Goal: Task Accomplishment & Management: Complete application form

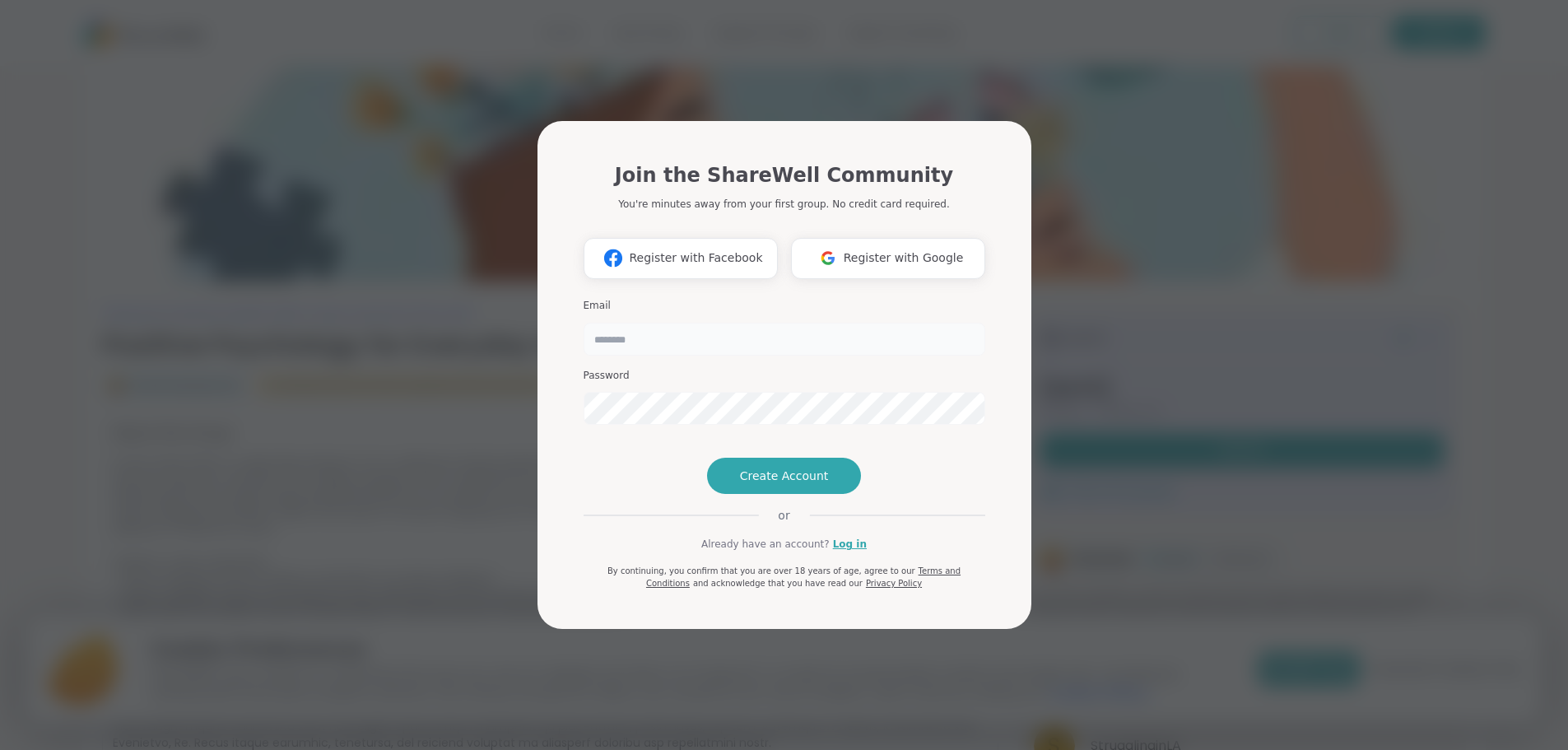
click at [666, 323] on input "email" at bounding box center [784, 339] width 401 height 33
type input "**********"
click at [768, 484] on span "Create Account" at bounding box center [784, 476] width 89 height 16
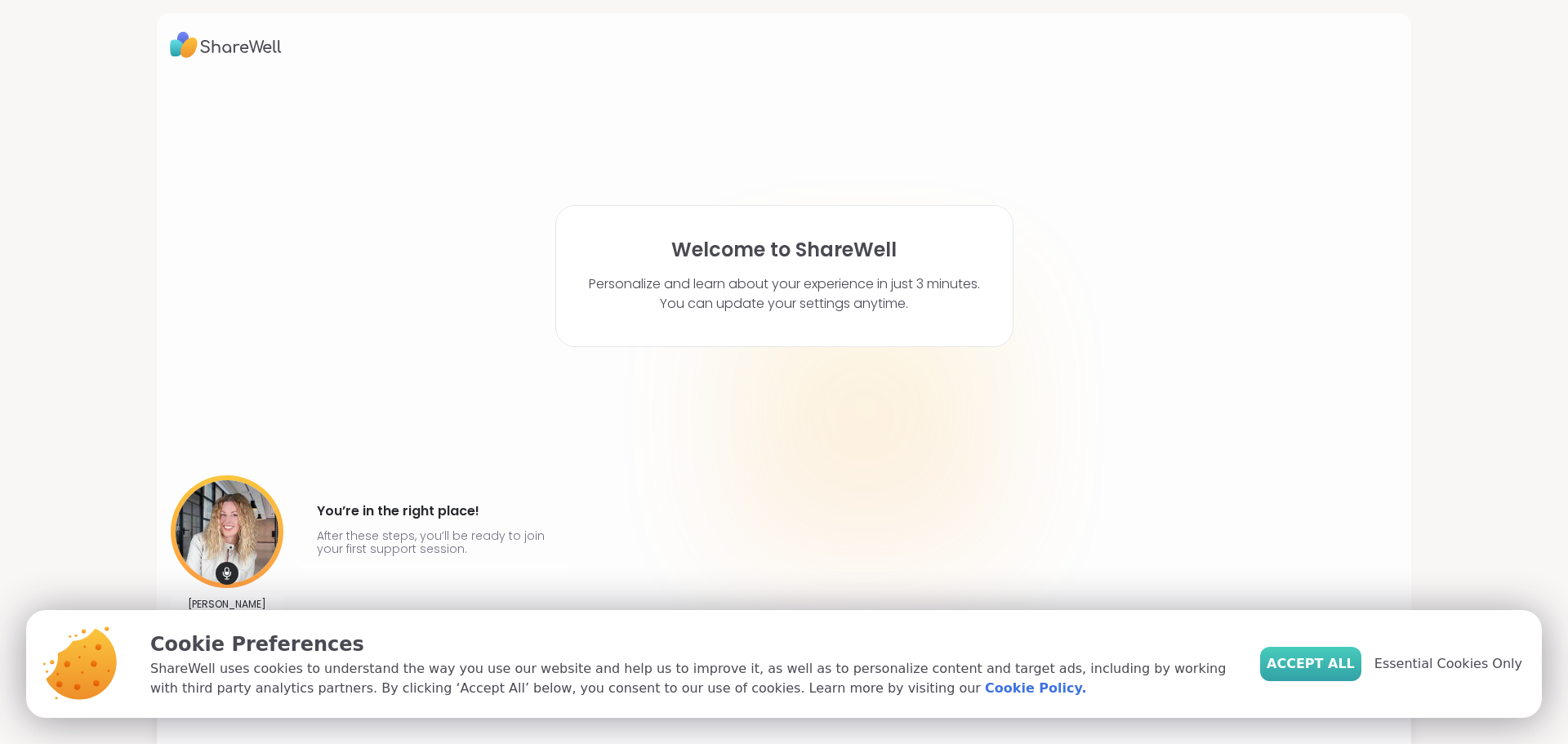
click at [1338, 662] on span "Accept All" at bounding box center [1311, 663] width 88 height 20
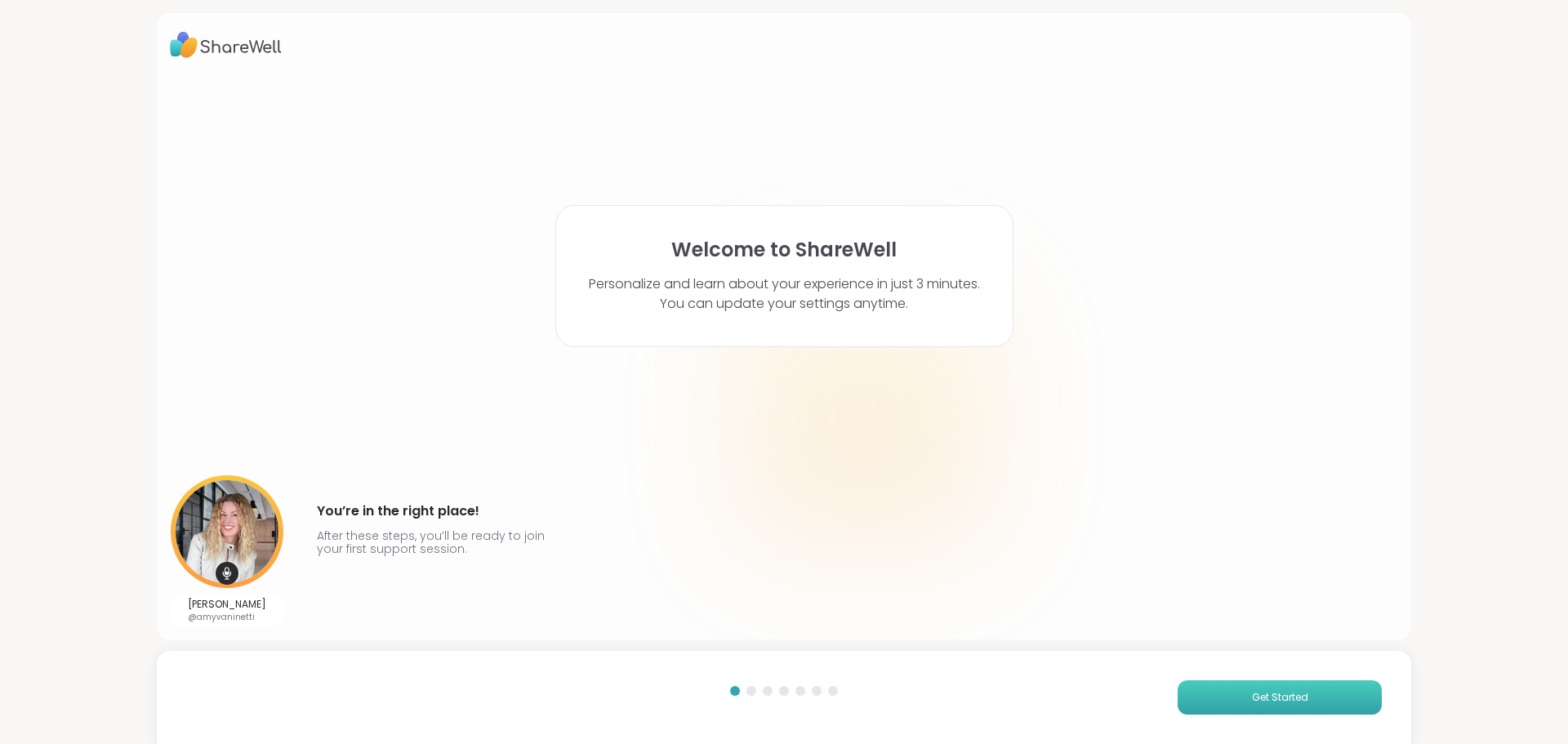
click at [1307, 687] on button "Get Started" at bounding box center [1280, 698] width 204 height 34
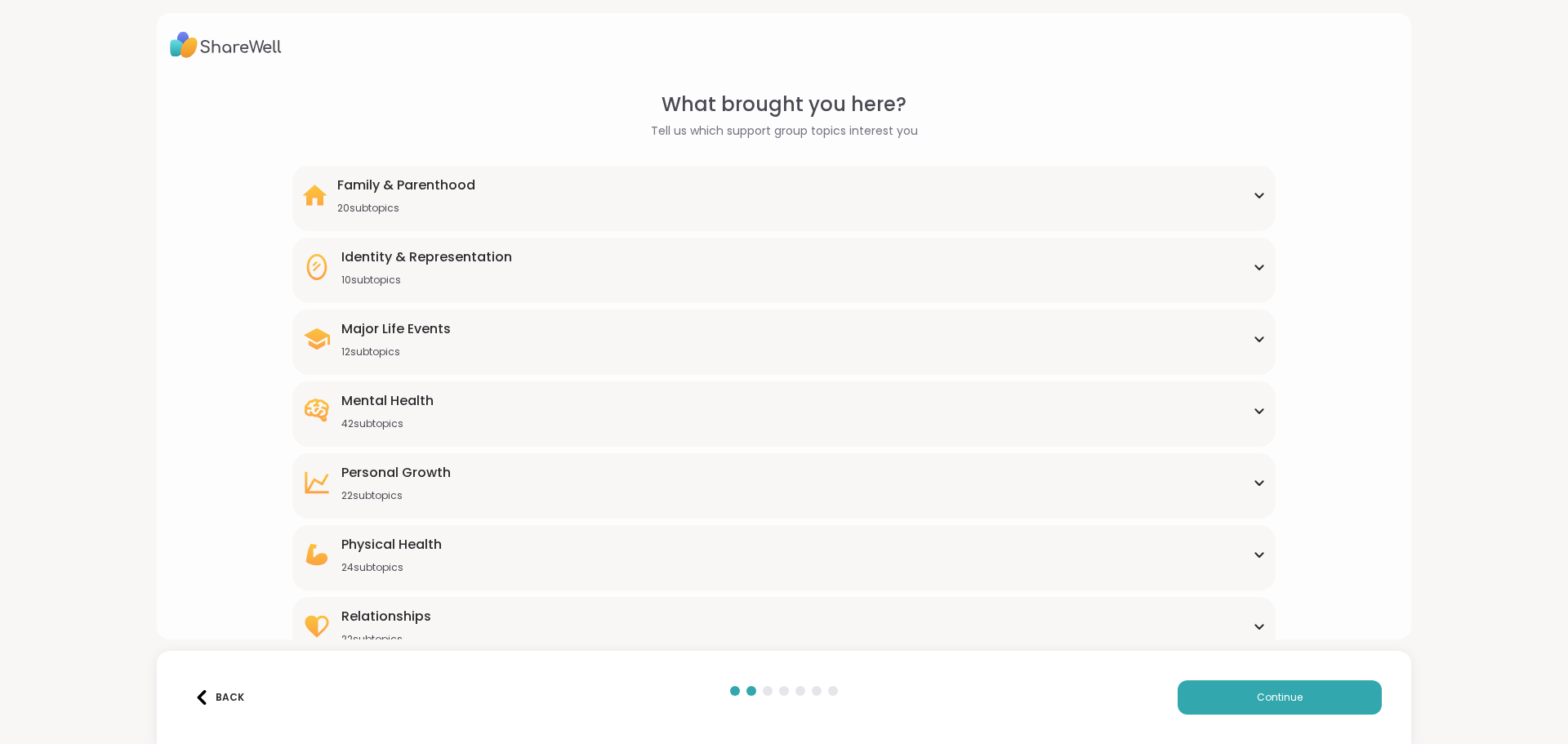
click at [783, 209] on div "Family & Parenthood 20 subtopics" at bounding box center [784, 196] width 963 height 39
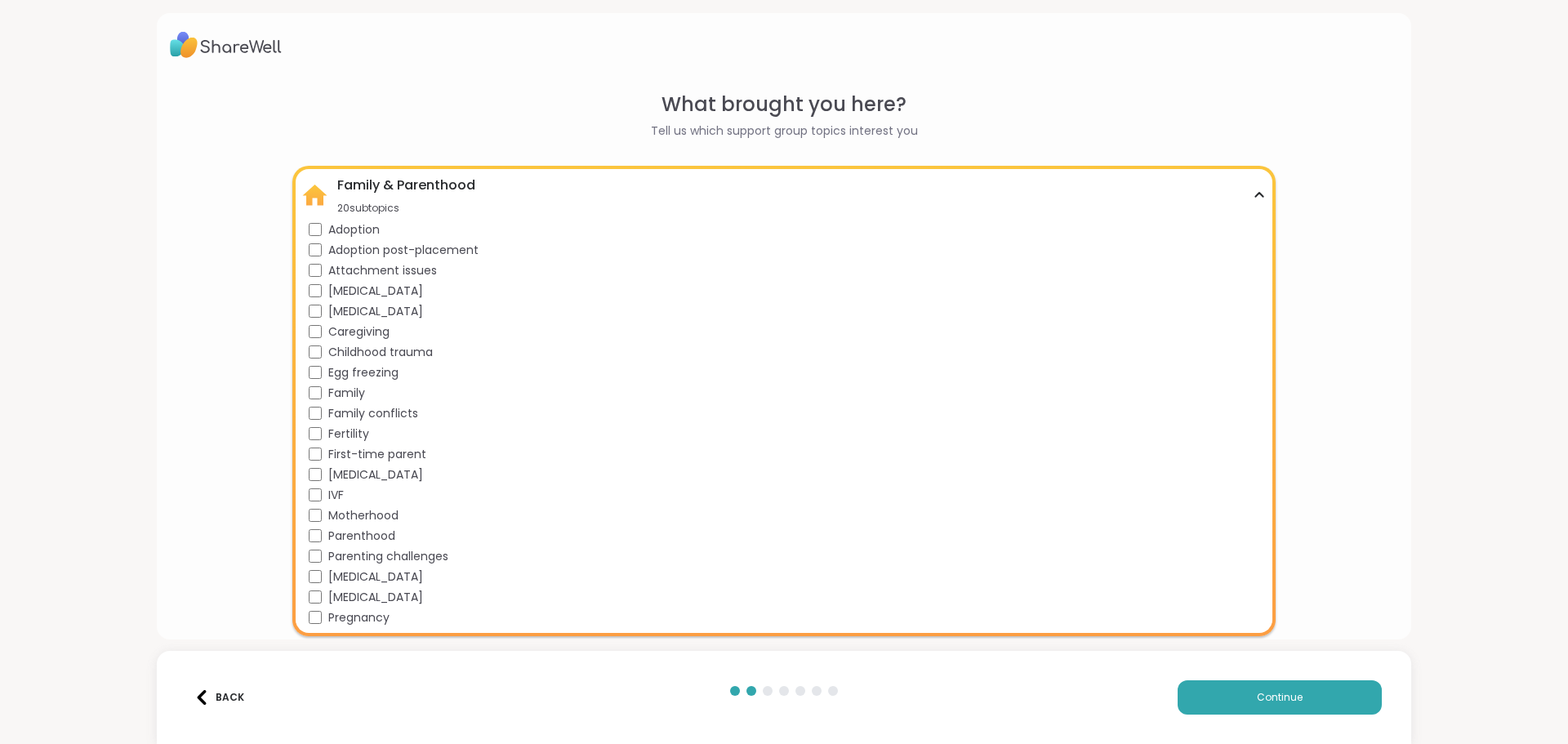
click at [587, 190] on div "Family & Parenthood 20 subtopics" at bounding box center [784, 196] width 963 height 39
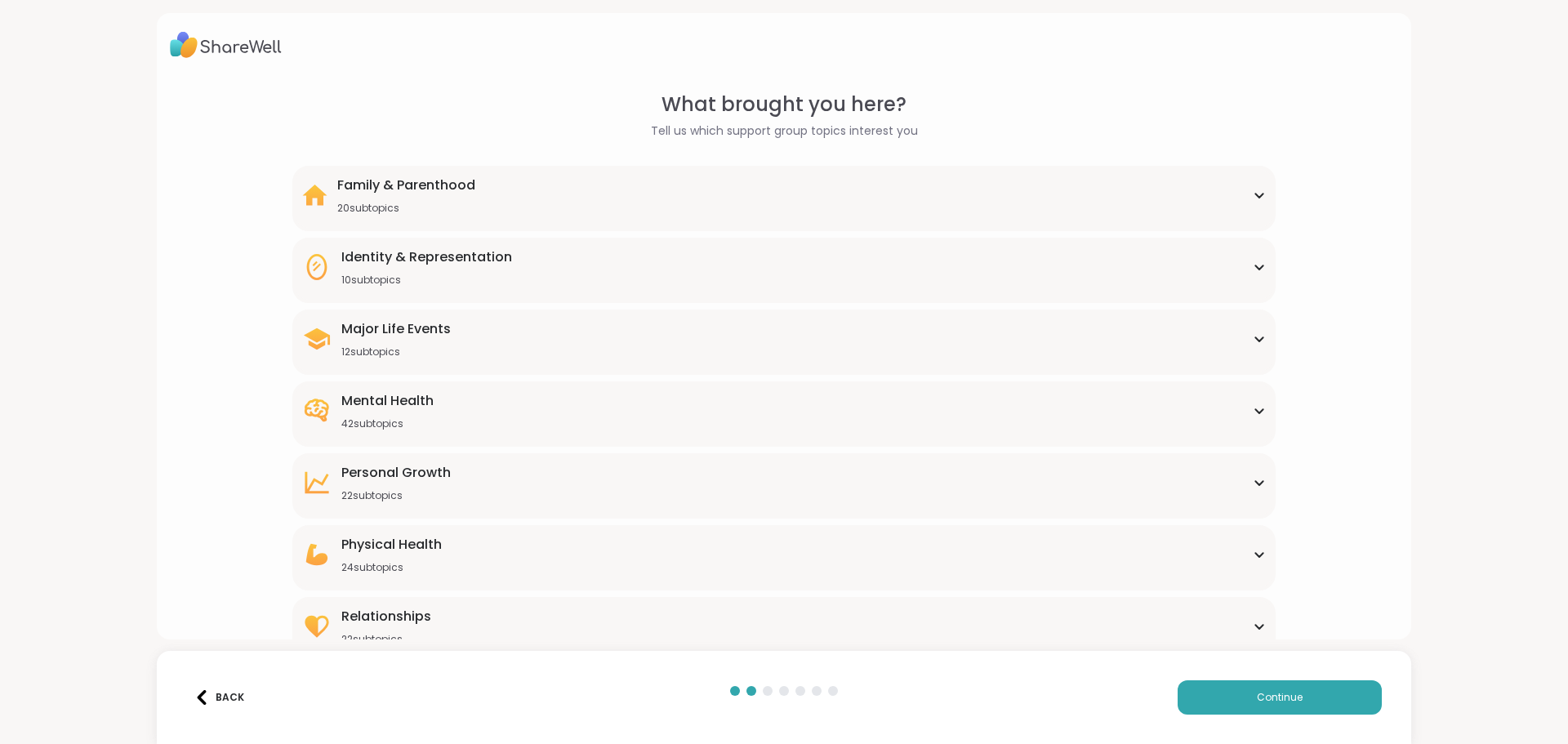
click at [427, 263] on div "Identity & Representation" at bounding box center [427, 257] width 171 height 20
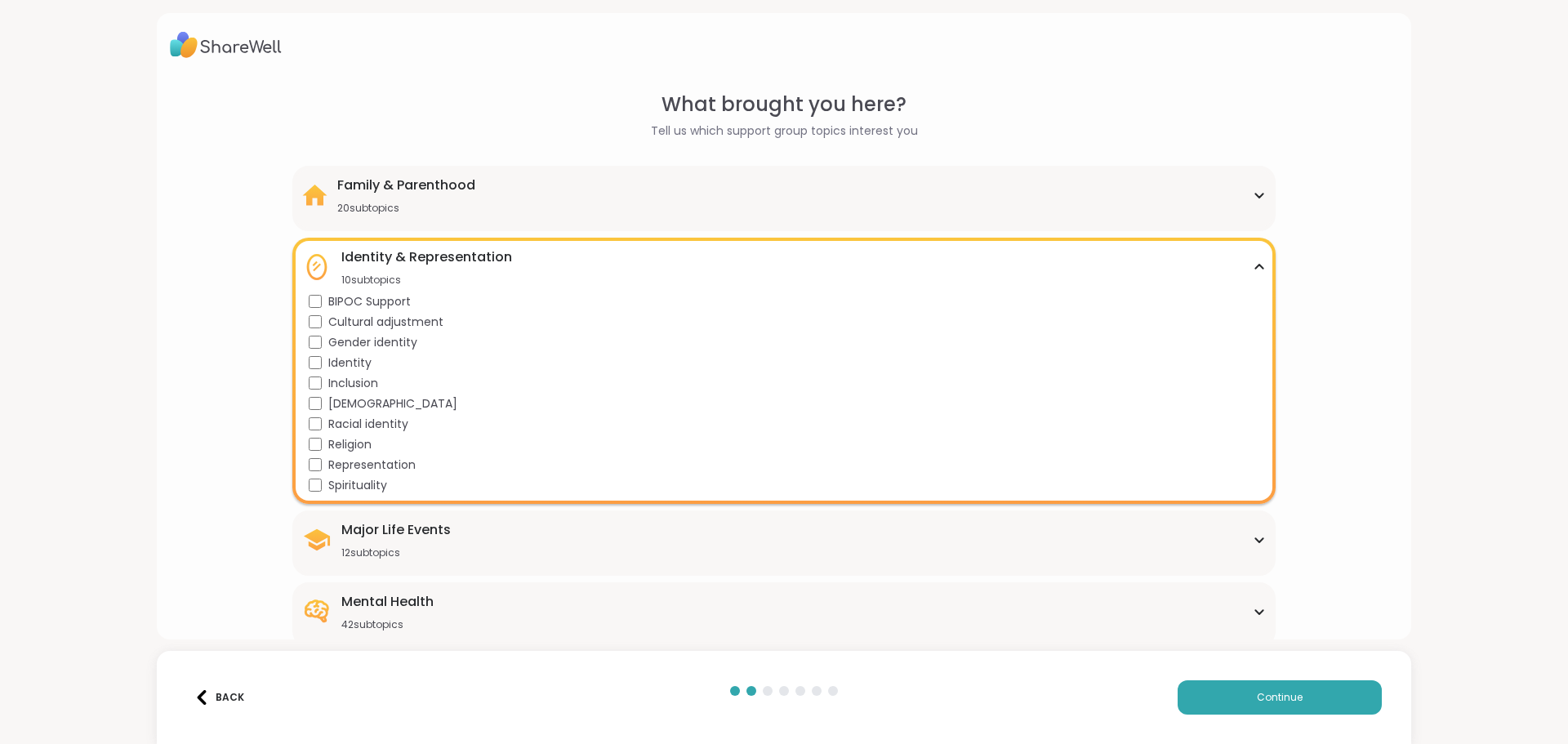
click at [427, 263] on div "Identity & Representation" at bounding box center [427, 257] width 171 height 20
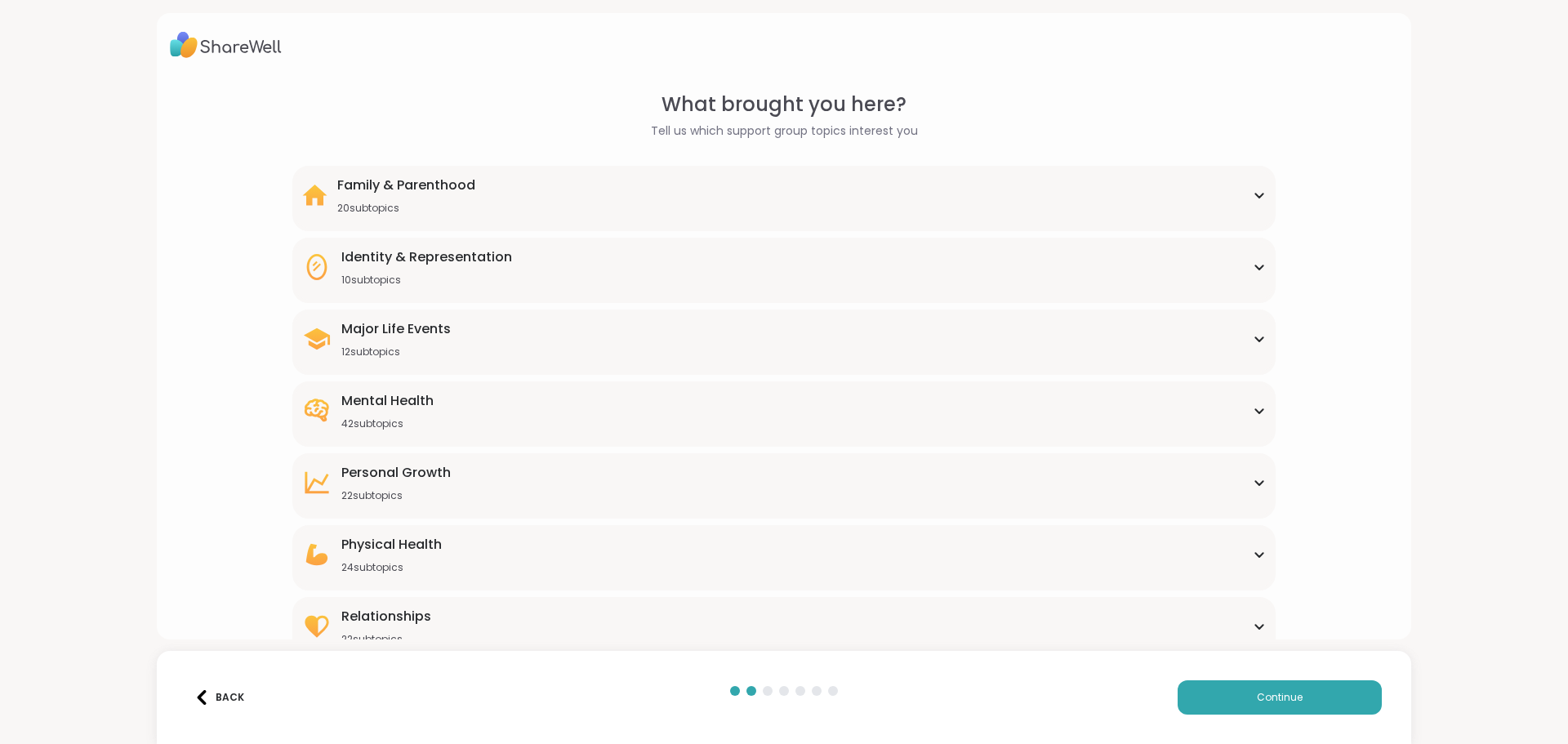
click at [398, 334] on div "Major Life Events" at bounding box center [397, 329] width 110 height 20
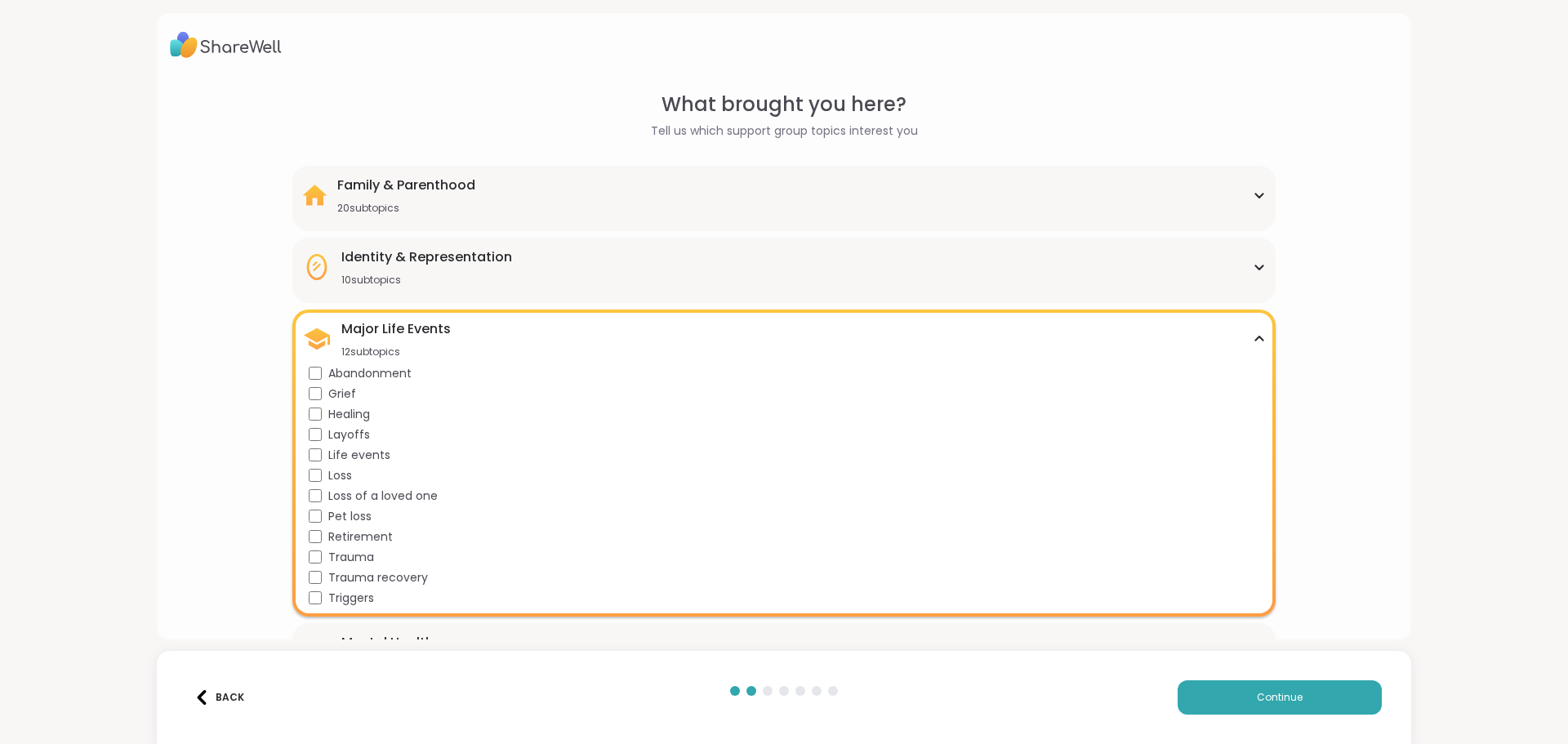
click at [398, 334] on div "Major Life Events" at bounding box center [397, 329] width 110 height 20
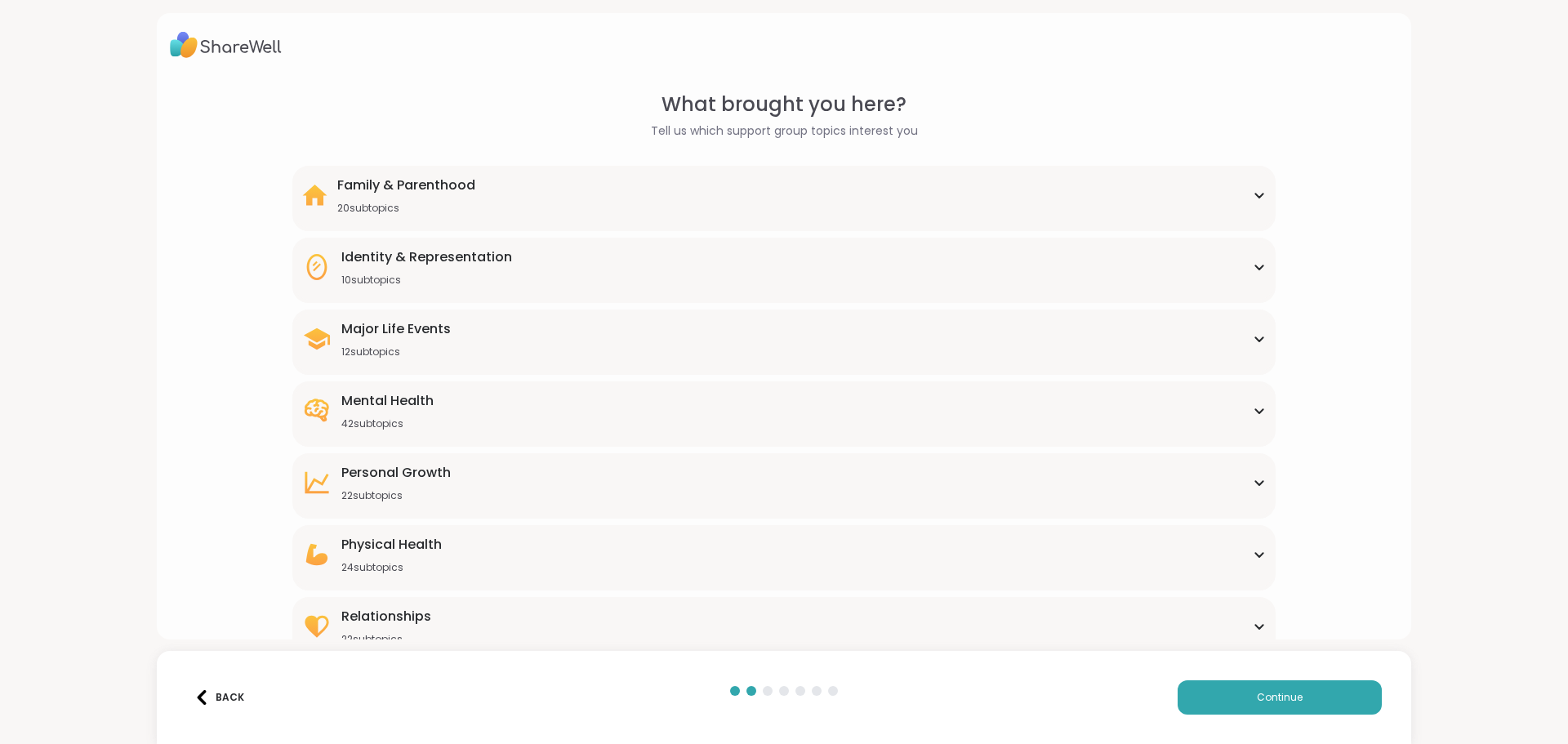
click at [388, 404] on div "Mental Health" at bounding box center [388, 401] width 93 height 20
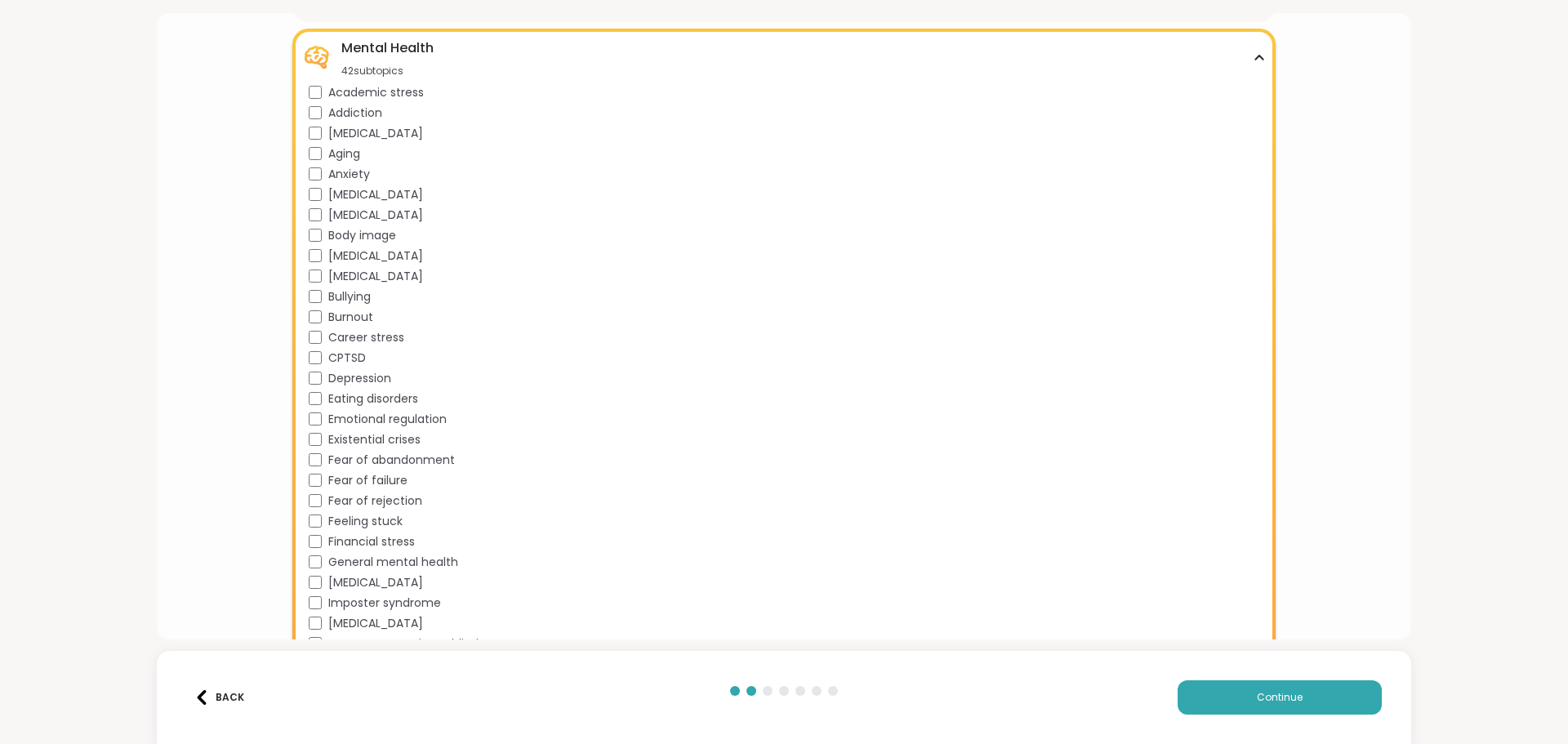
scroll to position [245, 0]
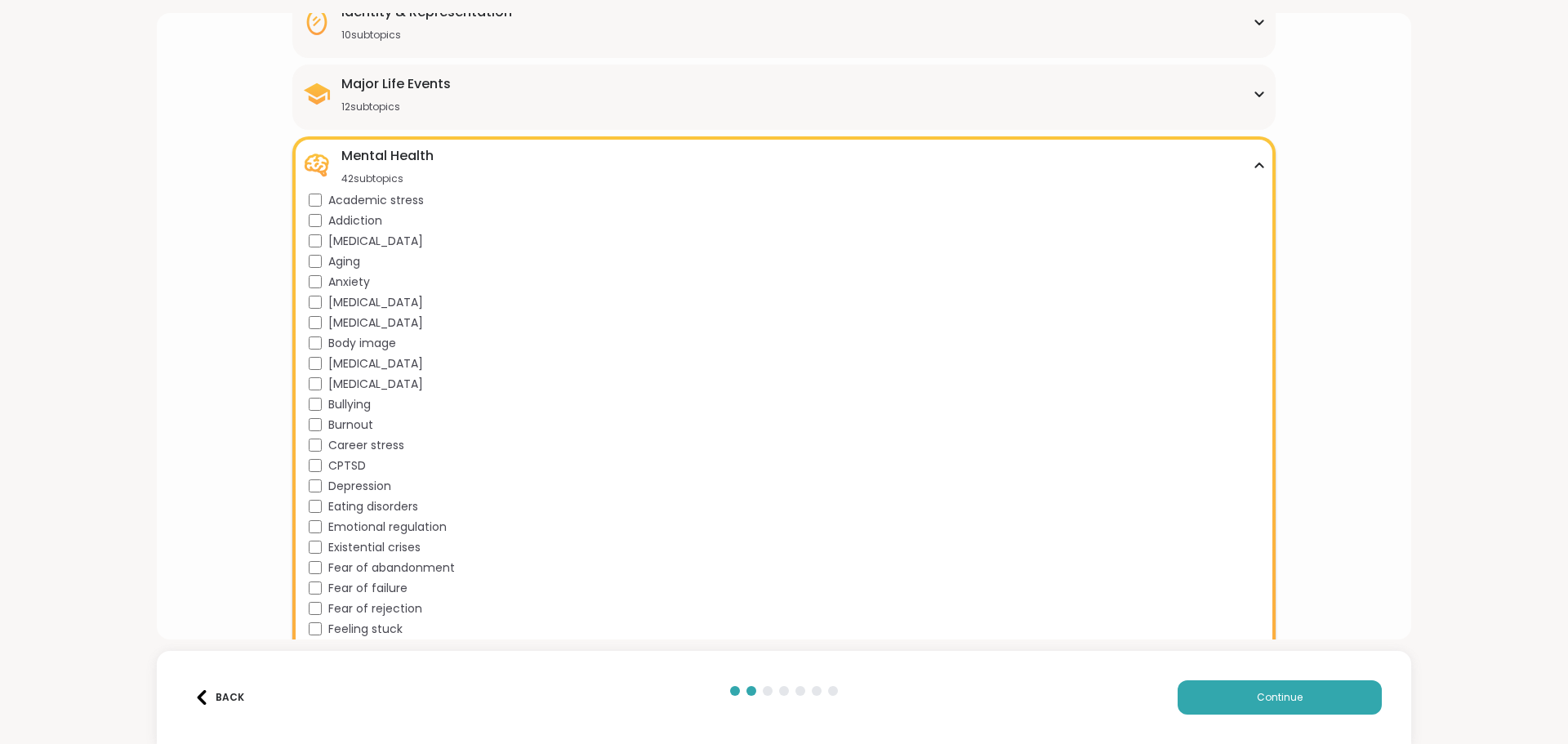
click at [393, 157] on div "Mental Health" at bounding box center [388, 155] width 93 height 20
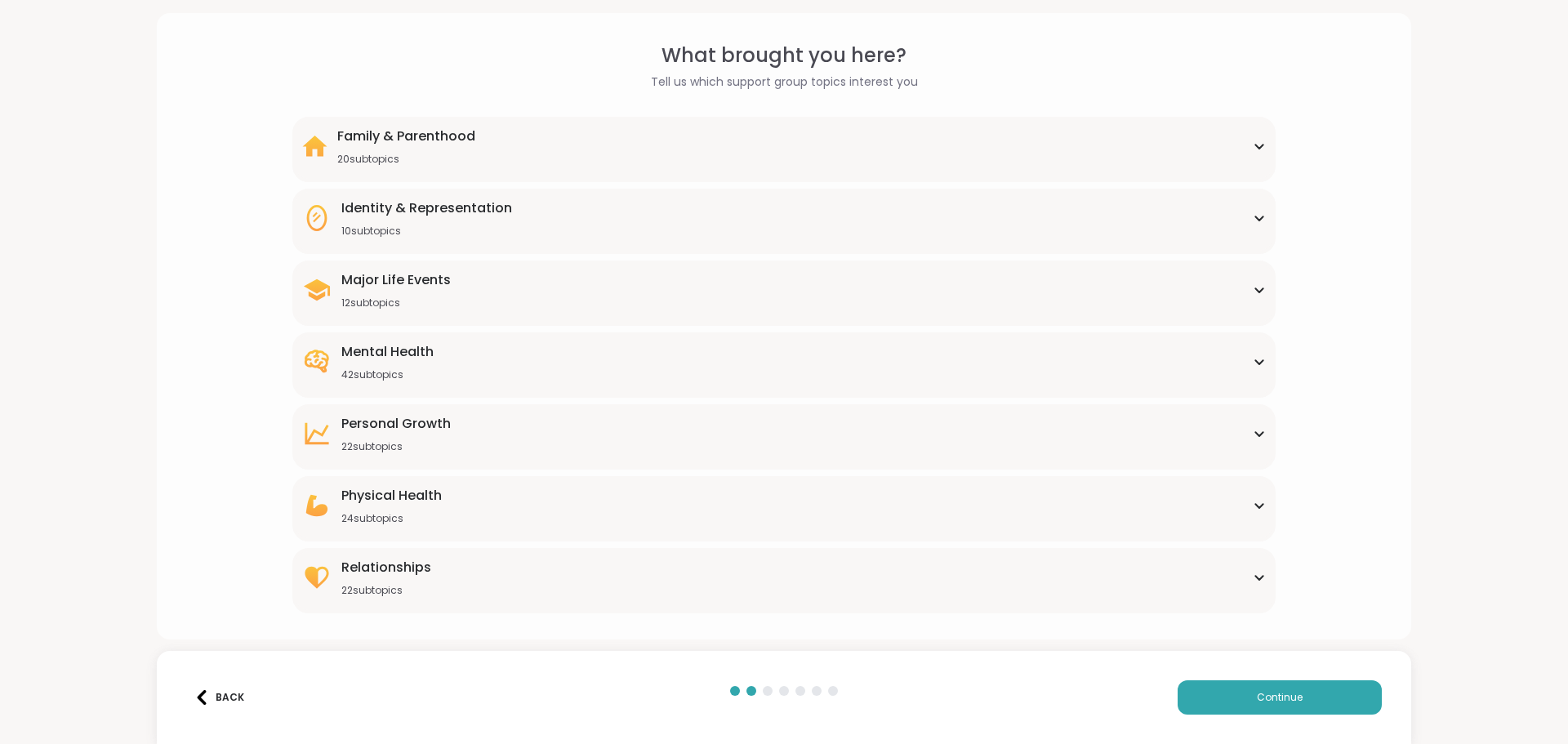
scroll to position [49, 0]
click at [433, 428] on div "Personal Growth" at bounding box center [397, 424] width 110 height 20
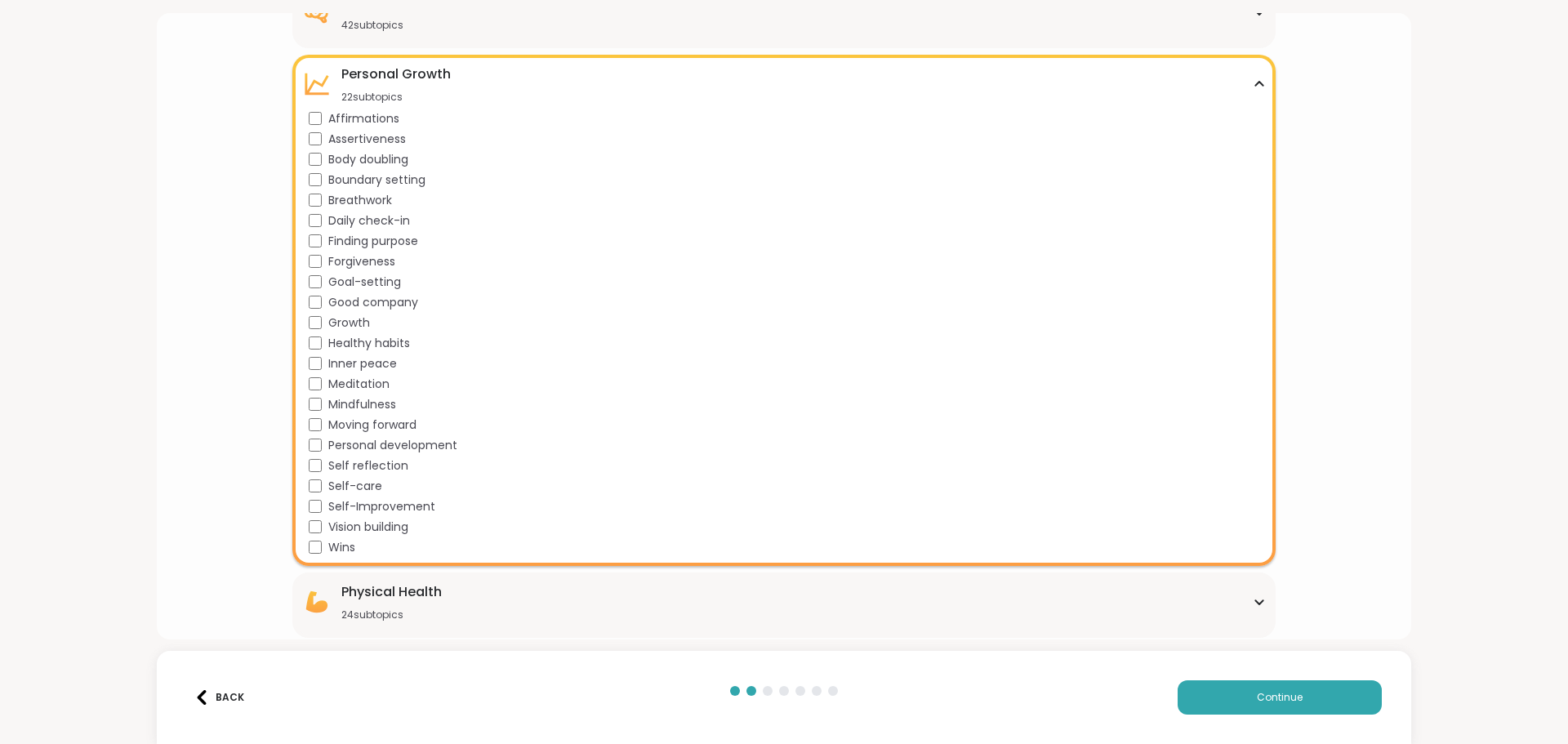
scroll to position [408, 0]
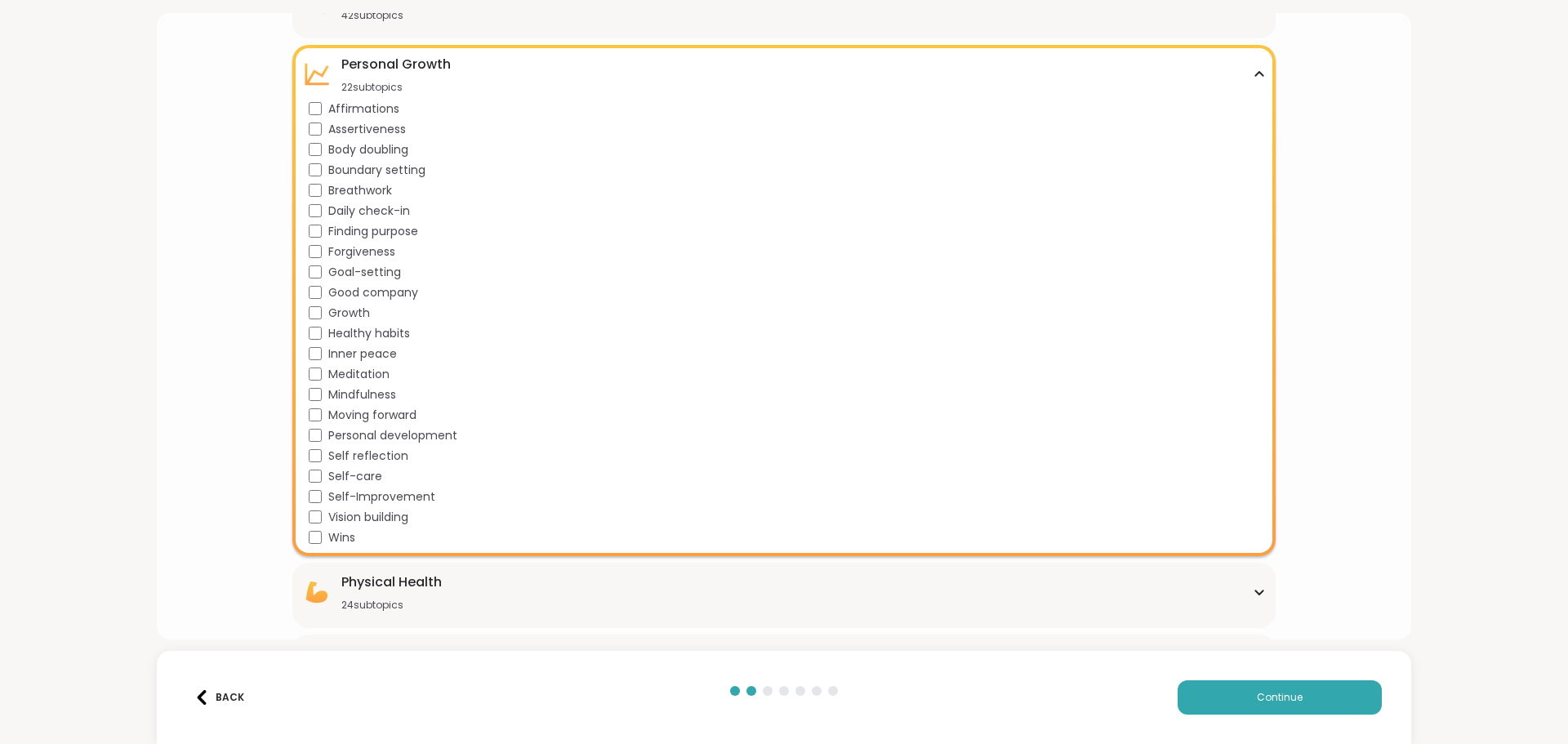
click at [532, 72] on div "[MEDICAL_DATA] 22 subtopics" at bounding box center [784, 75] width 963 height 39
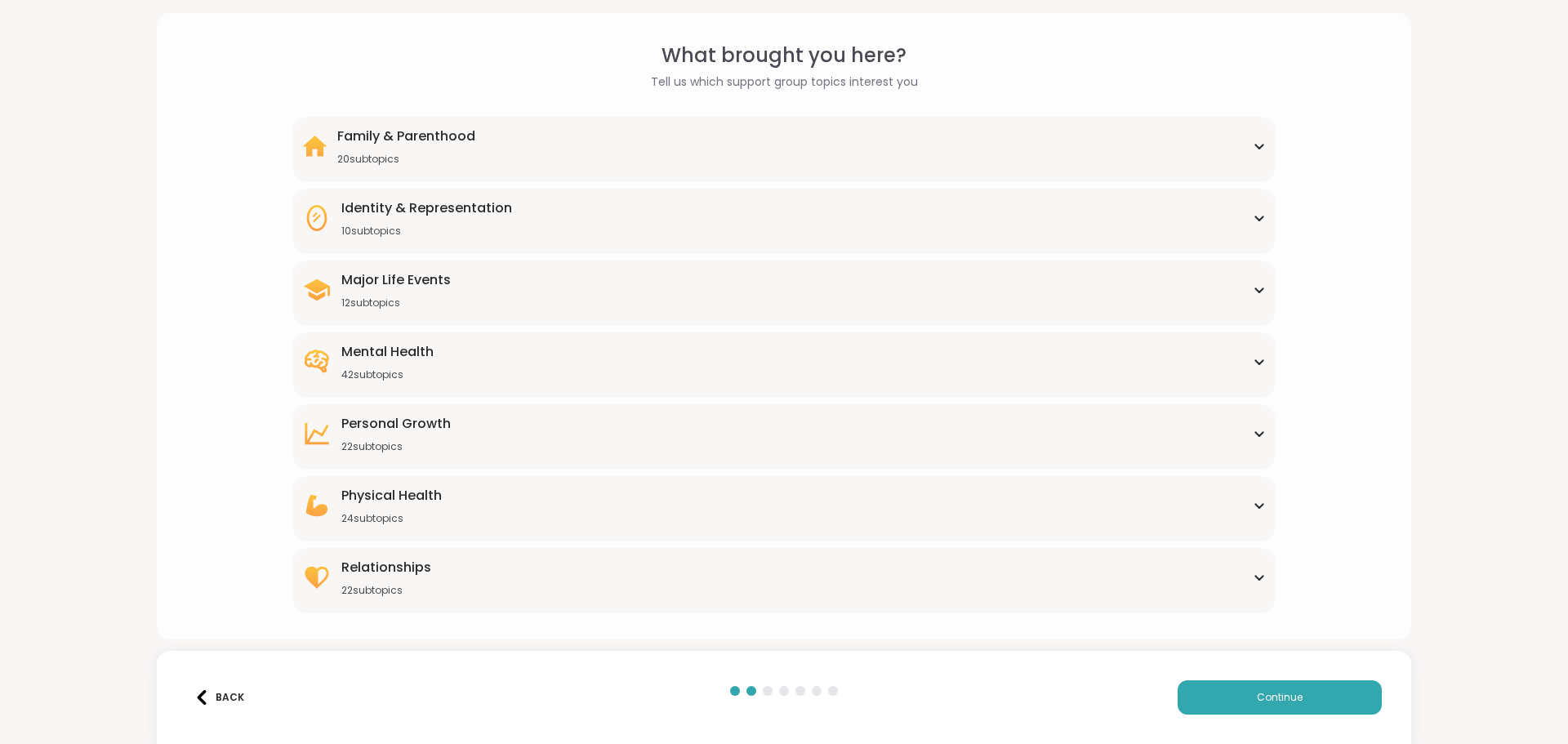
scroll to position [49, 0]
click at [399, 493] on div "Physical Health" at bounding box center [391, 495] width 100 height 20
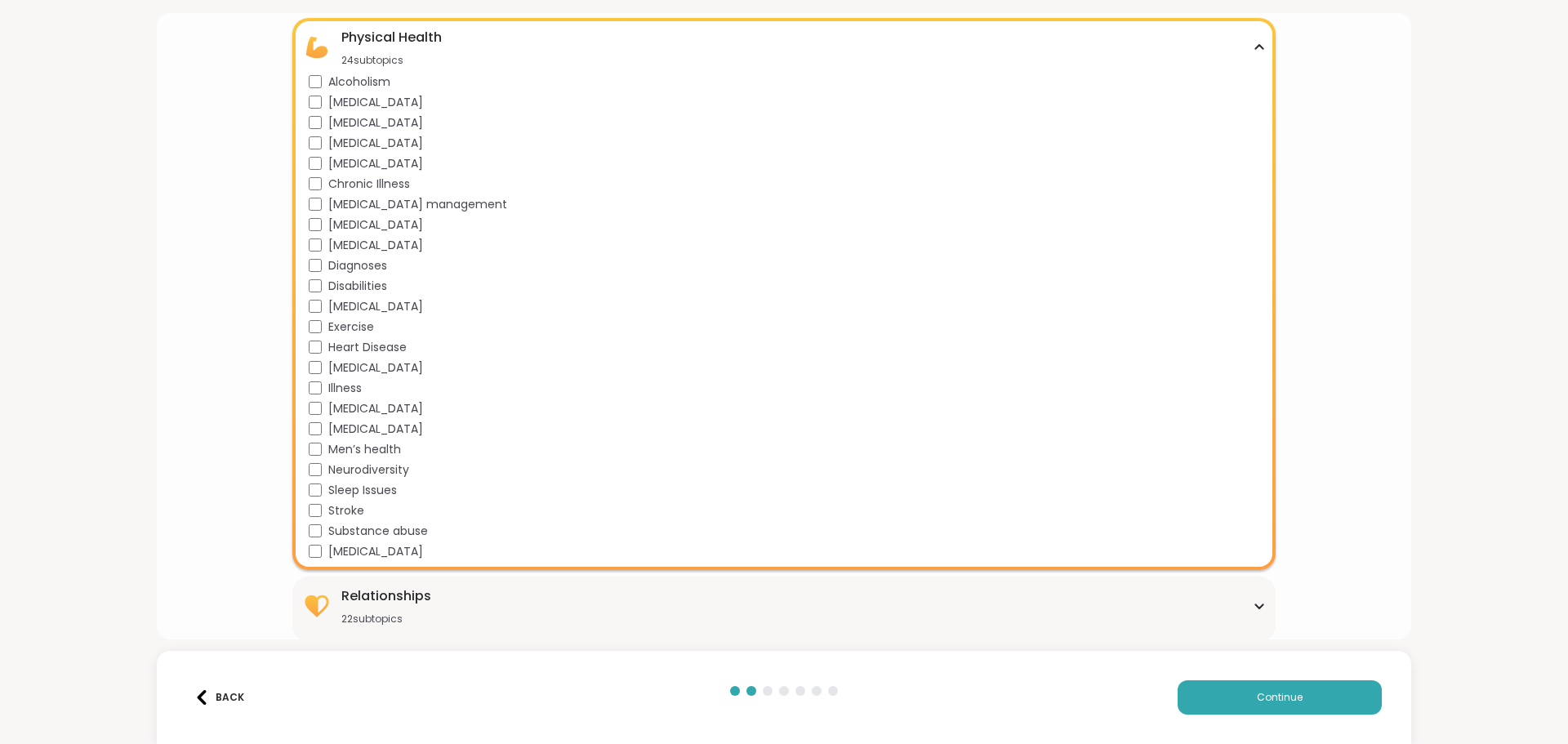
scroll to position [510, 0]
click at [515, 41] on div "Physical Health 24 subtopics" at bounding box center [784, 45] width 963 height 39
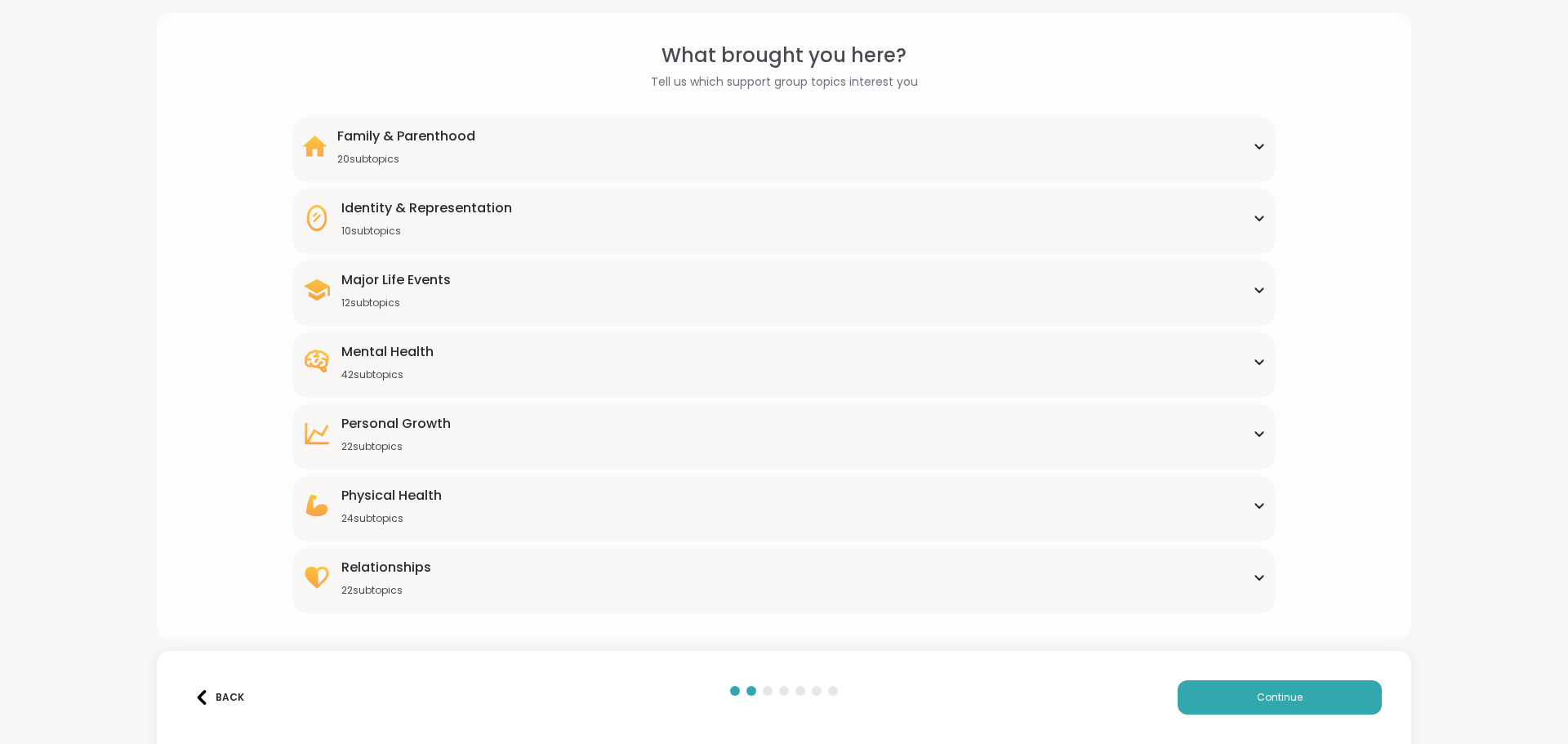
scroll to position [49, 0]
click at [409, 567] on div "Relationships" at bounding box center [386, 567] width 90 height 20
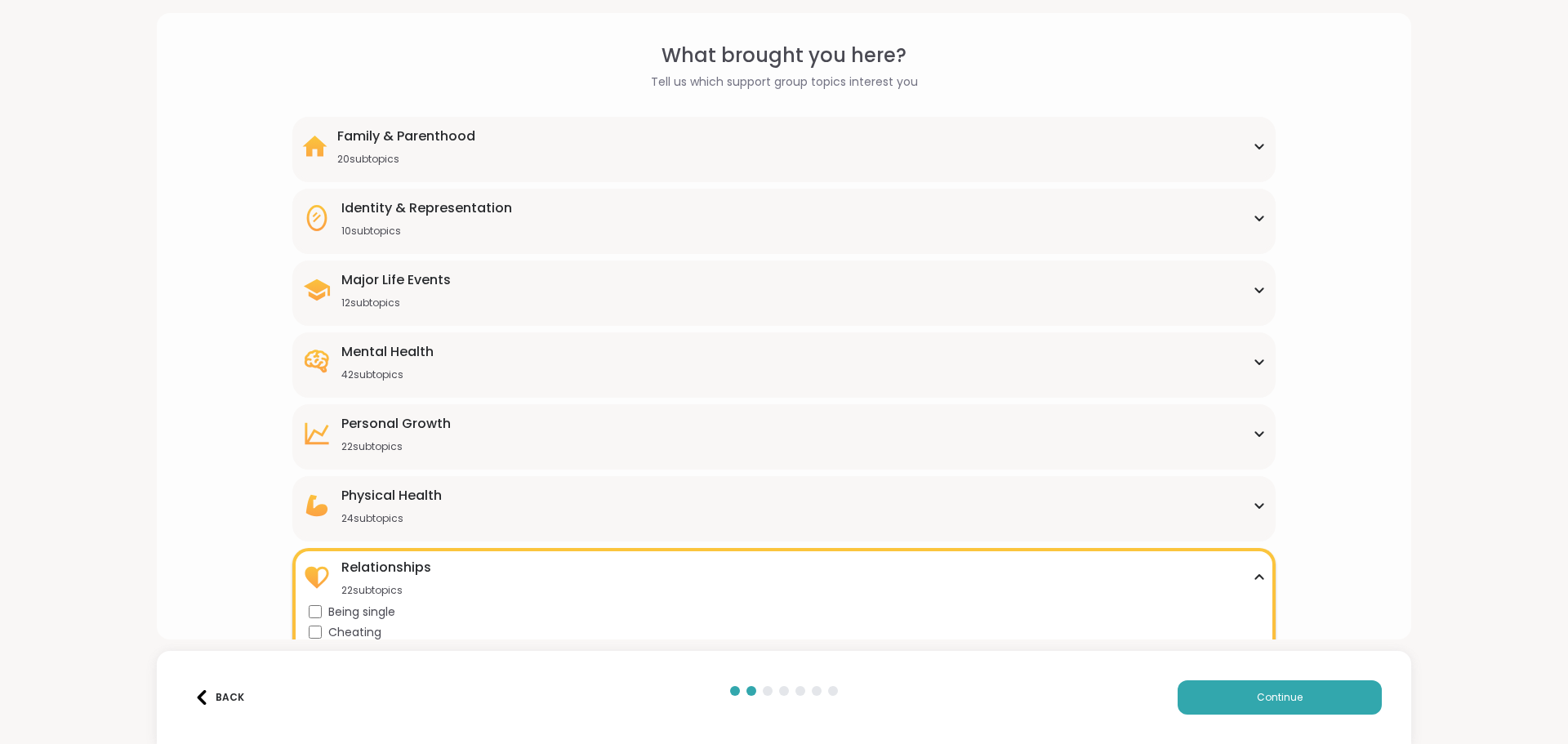
scroll to position [469, 0]
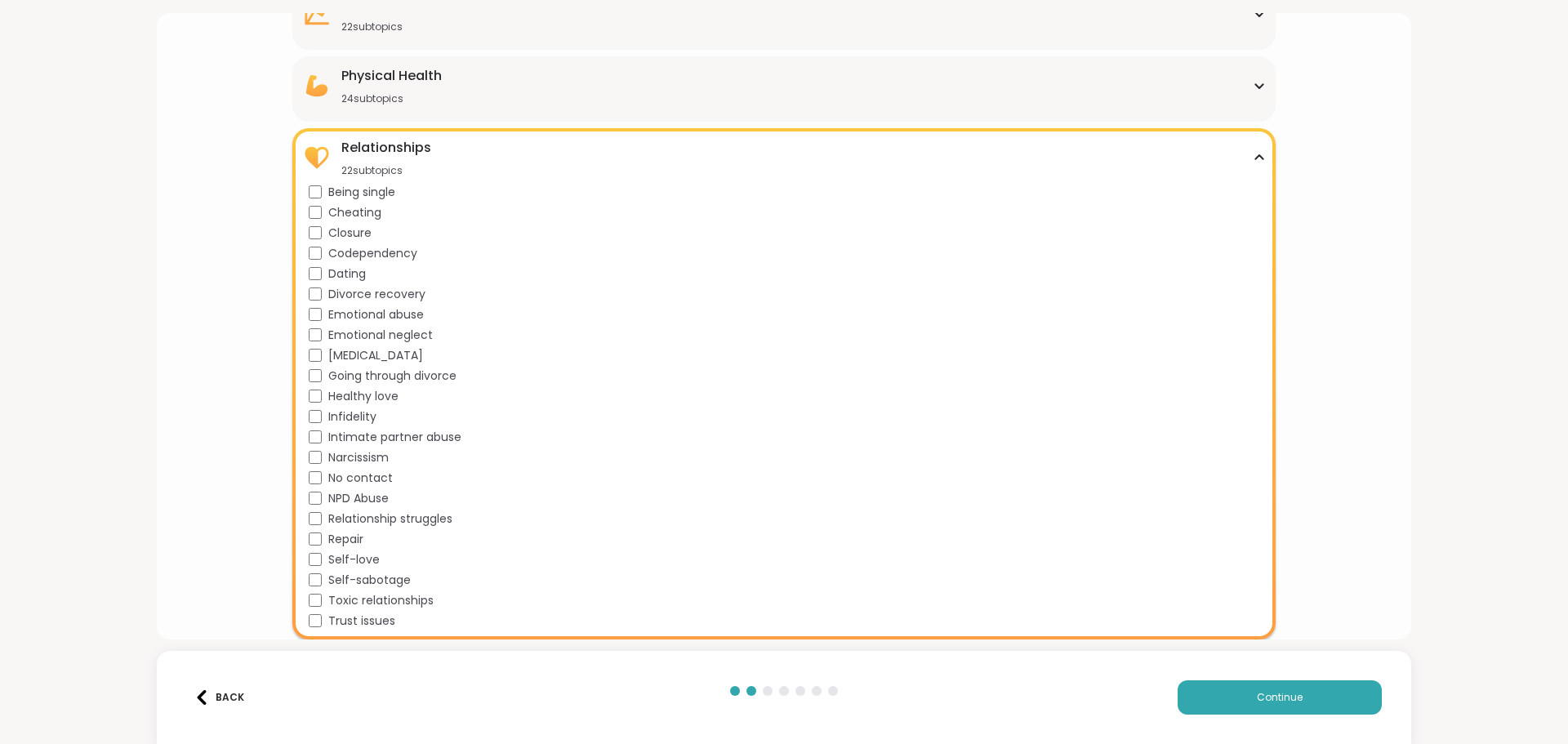
click at [1253, 155] on icon at bounding box center [1259, 158] width 13 height 9
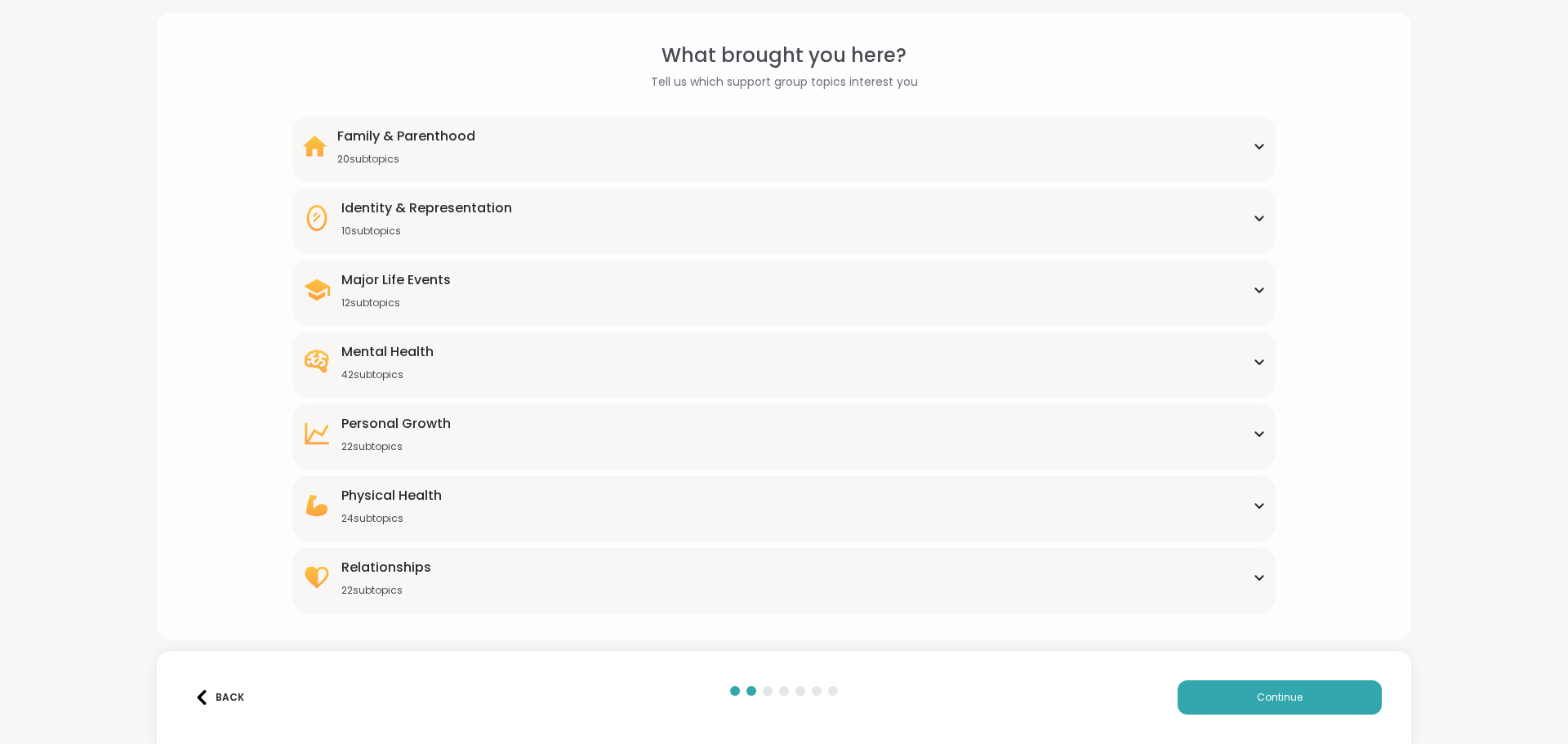
scroll to position [49, 0]
click at [1273, 695] on span "Continue" at bounding box center [1280, 697] width 45 height 15
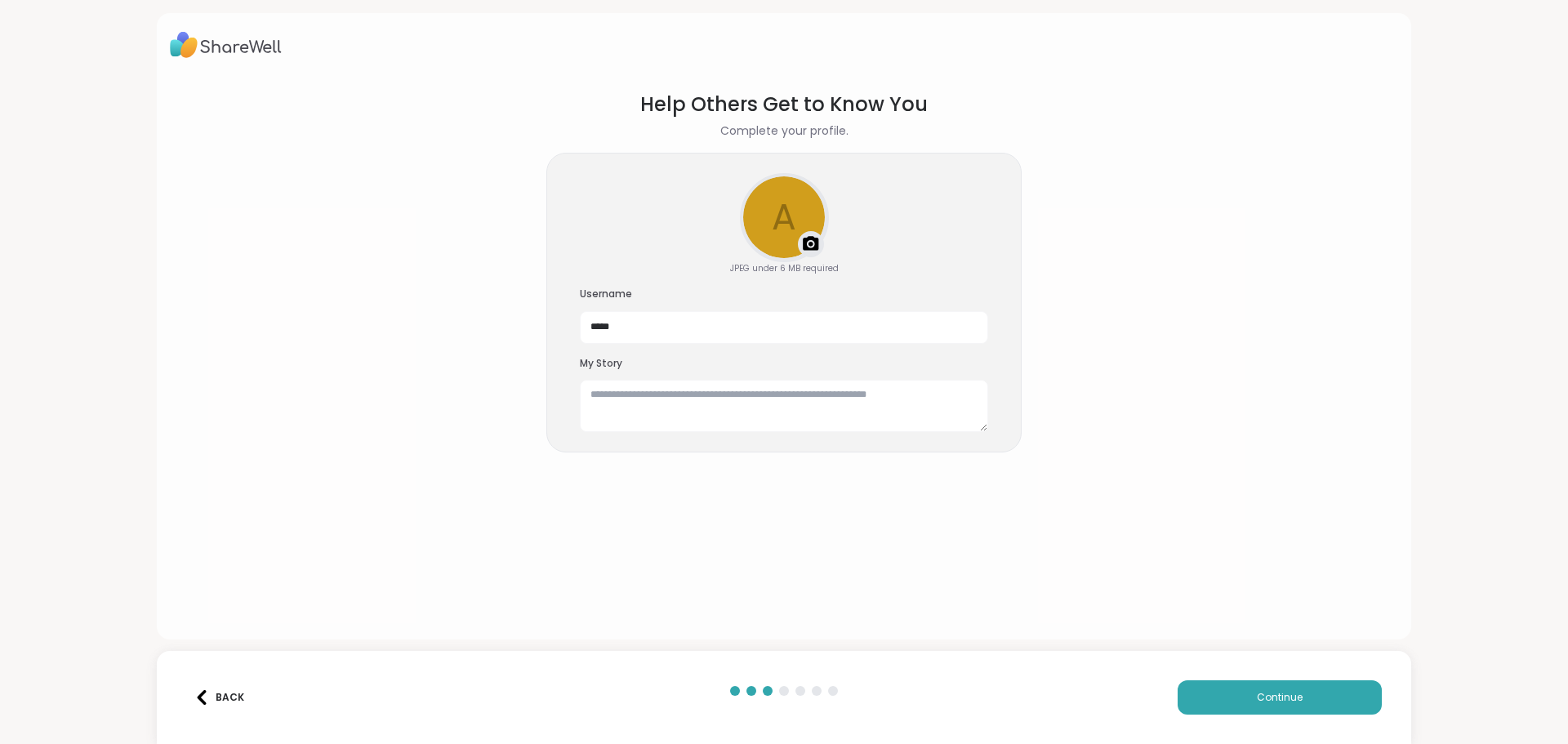
scroll to position [0, 0]
drag, startPoint x: 647, startPoint y: 332, endPoint x: 554, endPoint y: 328, distance: 93.1
click at [554, 328] on div "a Upload a profile photo JPEG under 6 MB required Username ***** My Story" at bounding box center [784, 303] width 475 height 300
type input "*******"
click at [585, 397] on textarea at bounding box center [784, 406] width 409 height 52
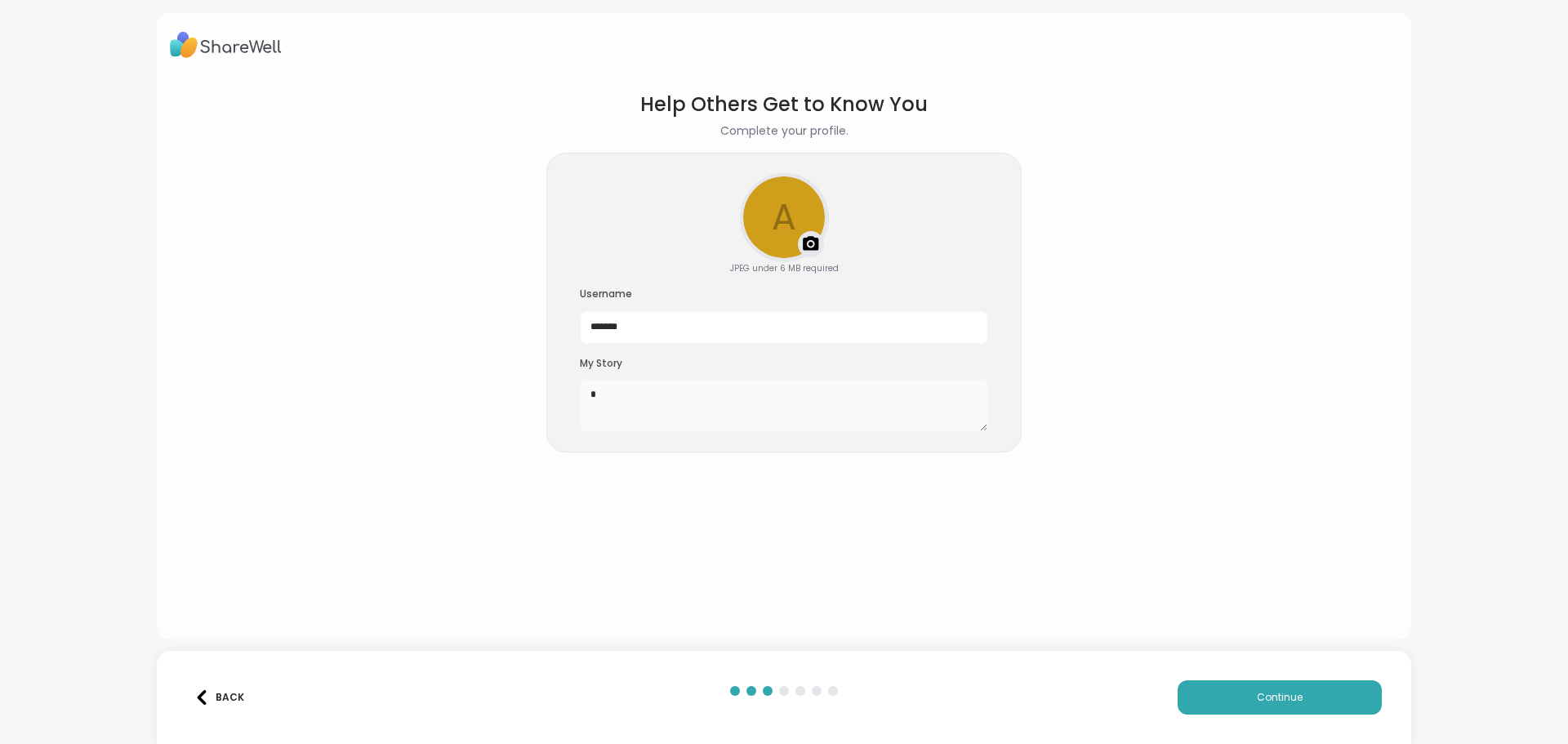
type textarea "*"
click at [666, 389] on textarea "*" at bounding box center [784, 406] width 409 height 52
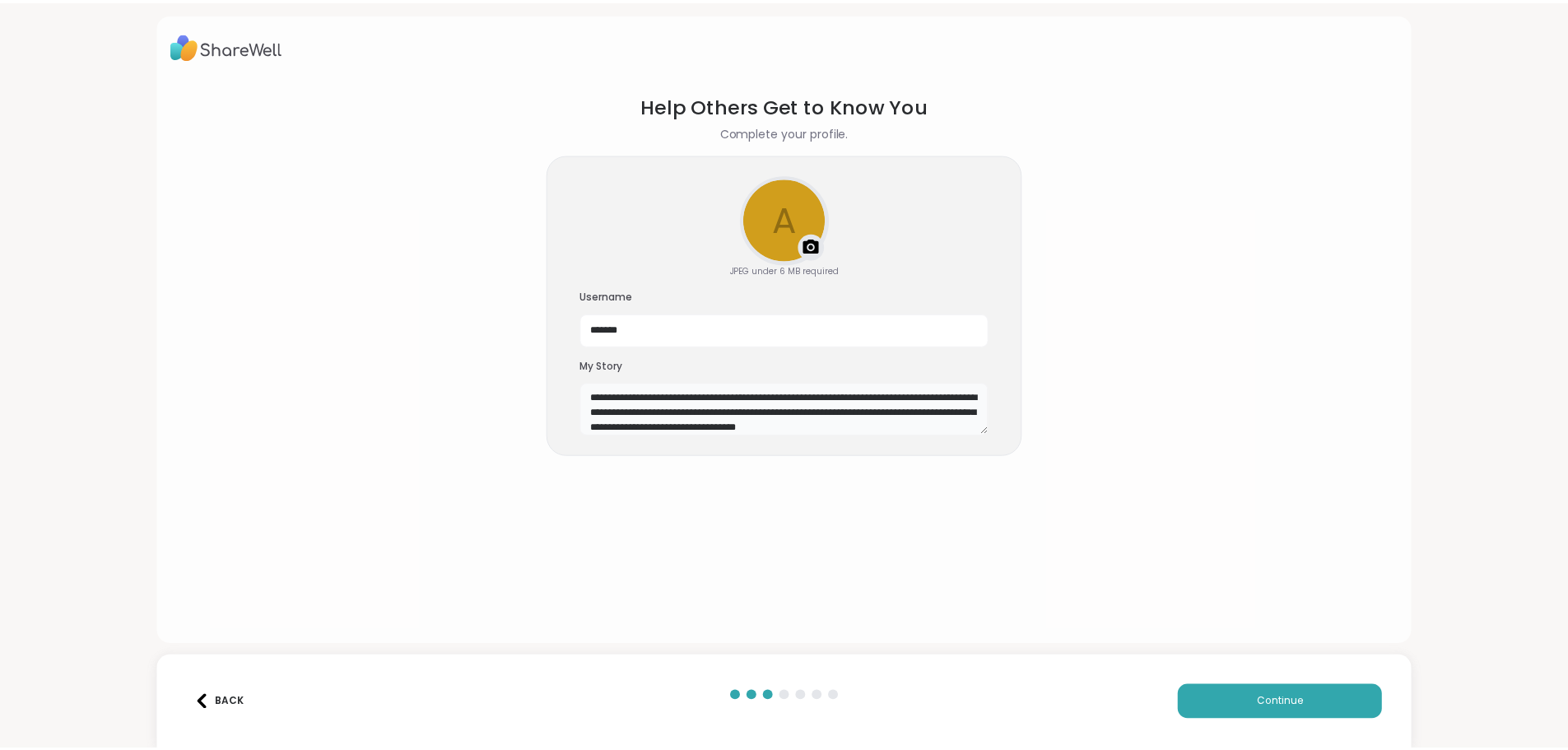
scroll to position [15, 0]
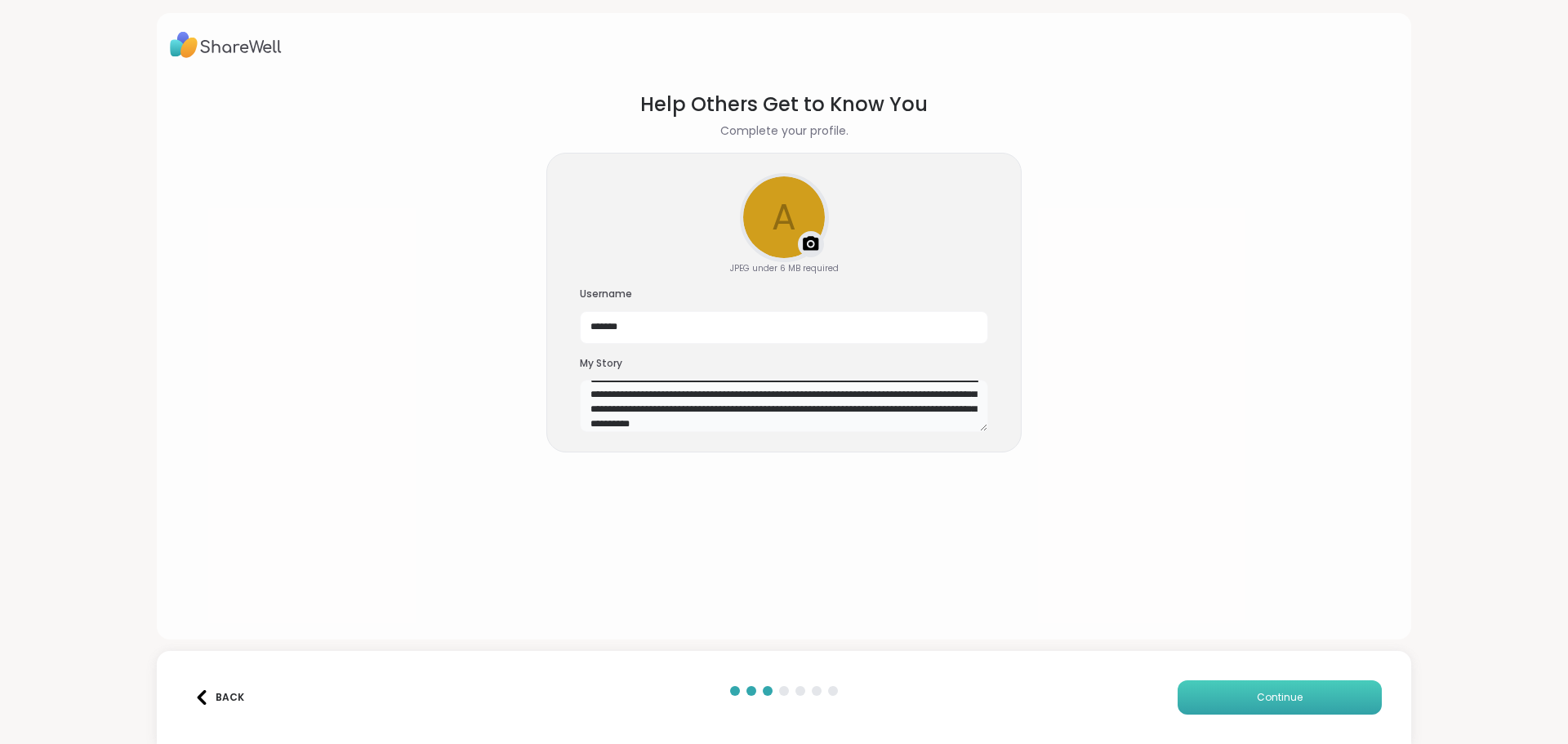
type textarea "**********"
click at [1257, 699] on span "Continue" at bounding box center [1280, 697] width 45 height 15
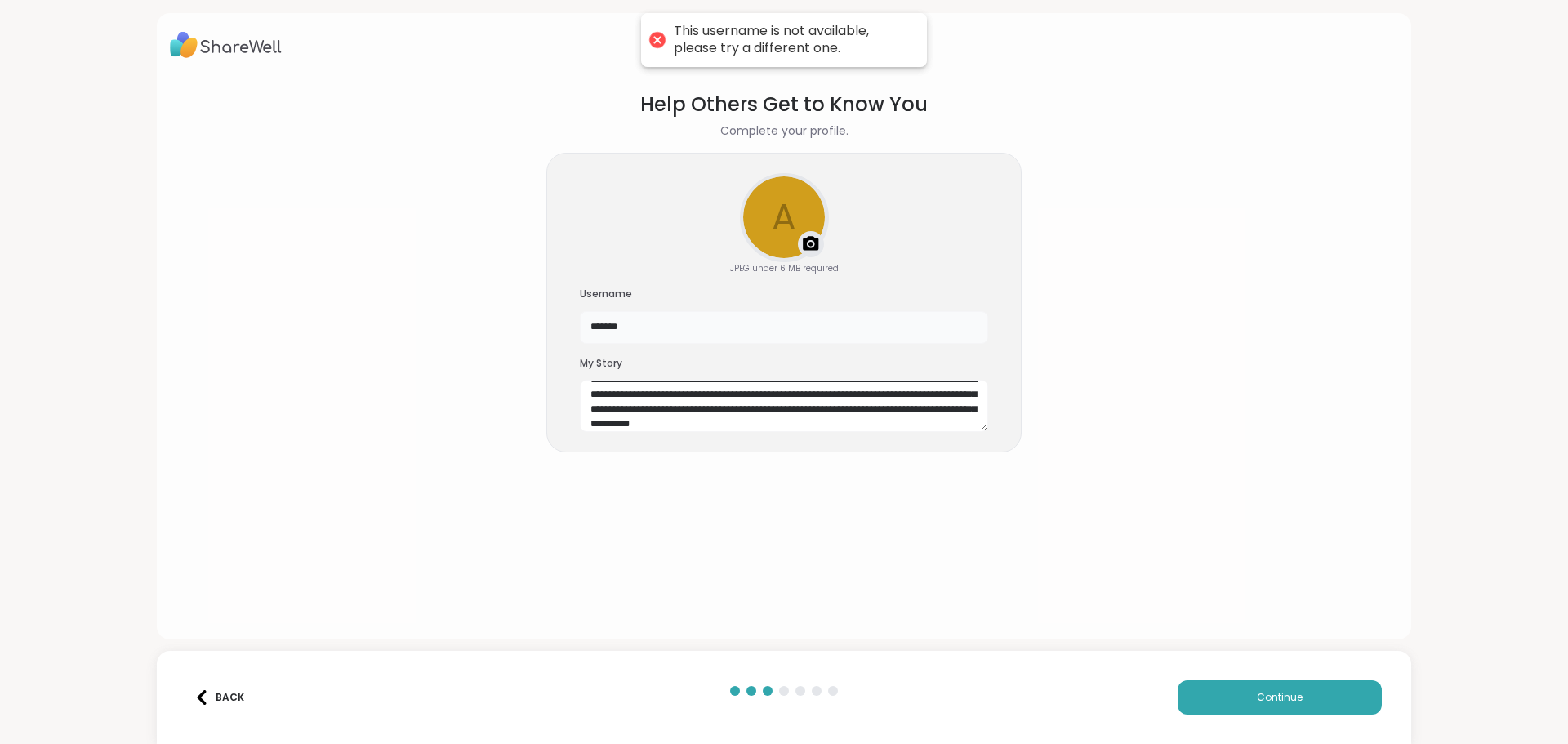
click at [635, 327] on input "*******" at bounding box center [784, 328] width 409 height 33
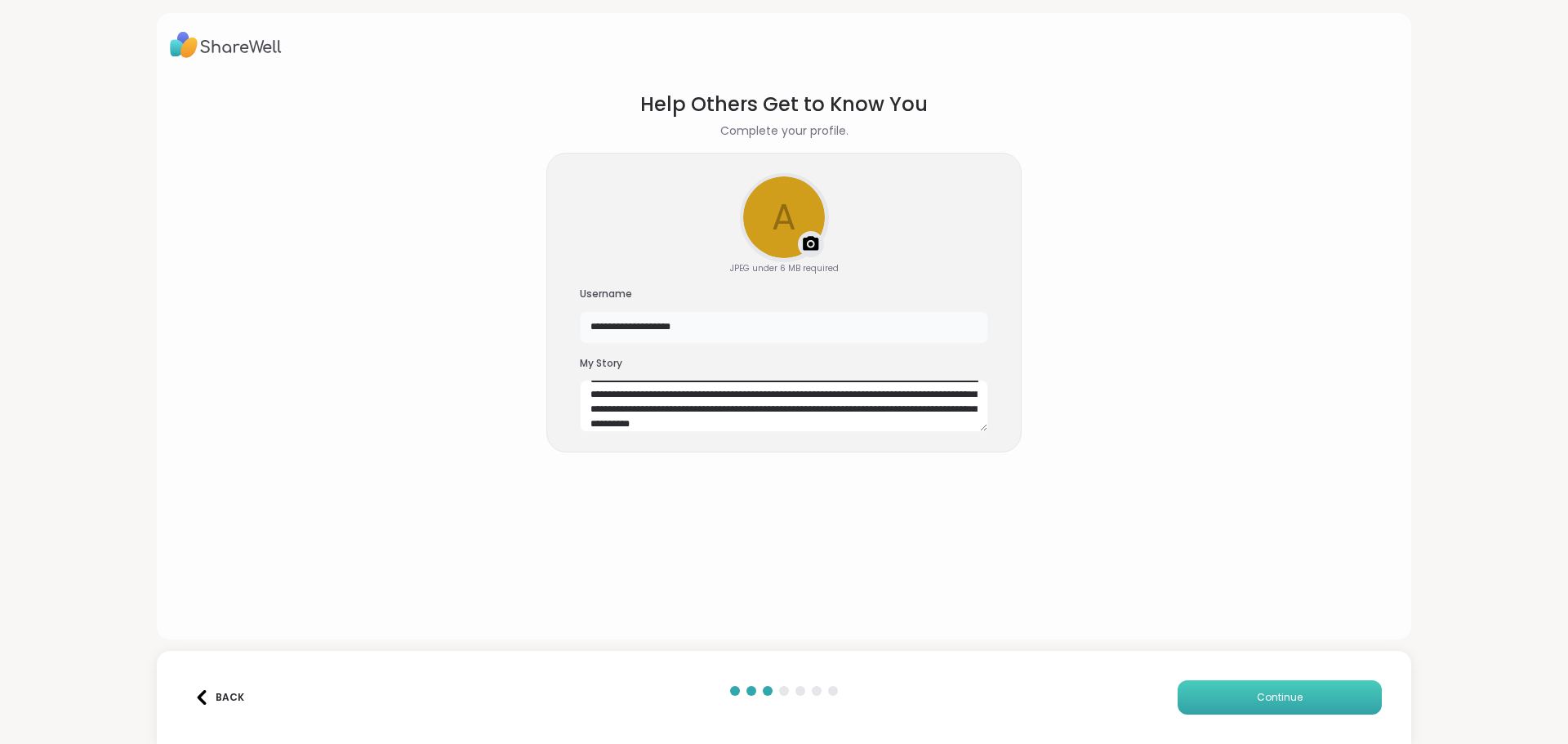
type input "**********"
click at [1198, 694] on button "Continue" at bounding box center [1280, 698] width 204 height 34
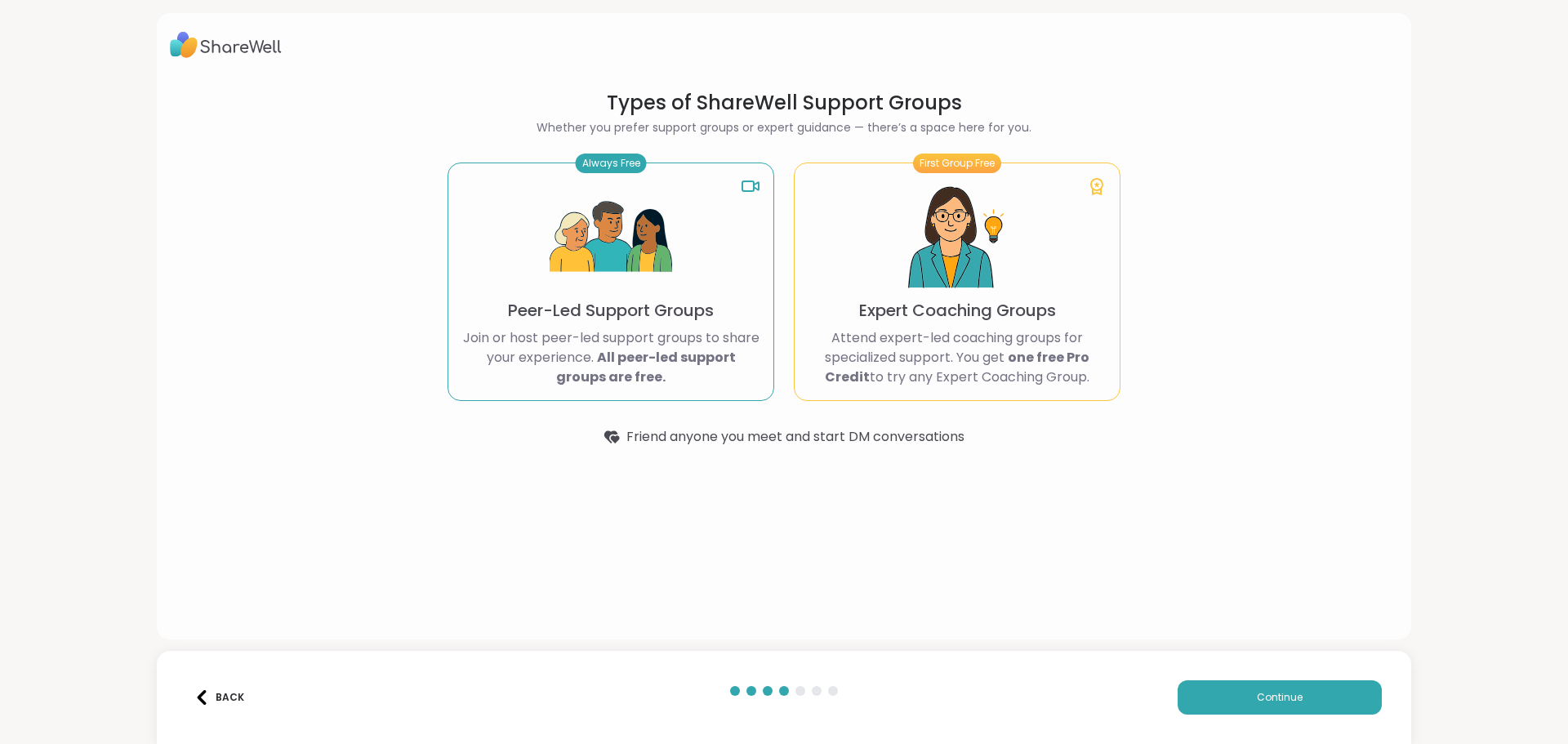
click at [647, 280] on img at bounding box center [611, 238] width 123 height 123
click at [1226, 692] on button "Continue" at bounding box center [1280, 698] width 204 height 34
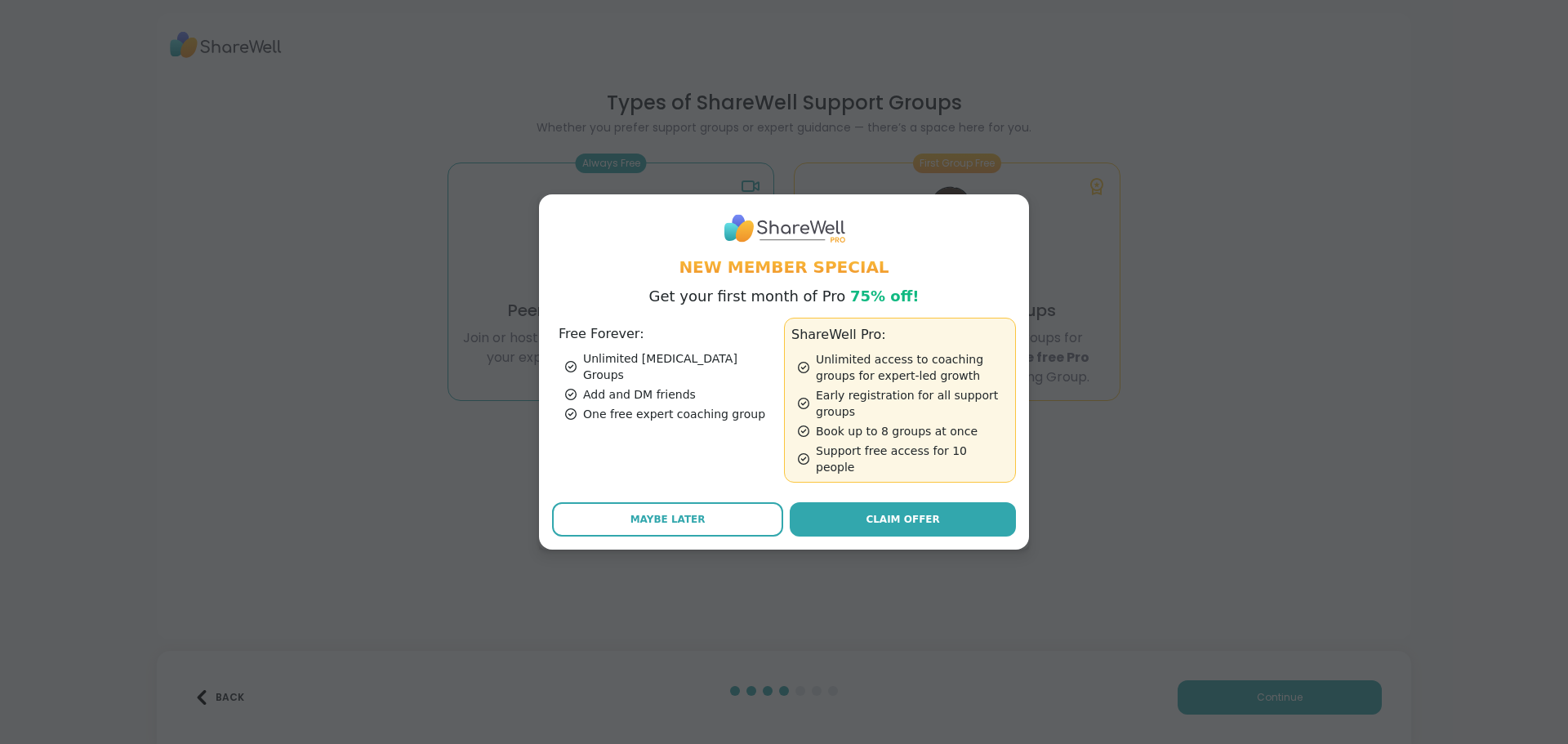
click at [662, 406] on div "One free expert coaching group" at bounding box center [671, 414] width 212 height 16
click at [699, 505] on button "Maybe Later" at bounding box center [667, 519] width 231 height 34
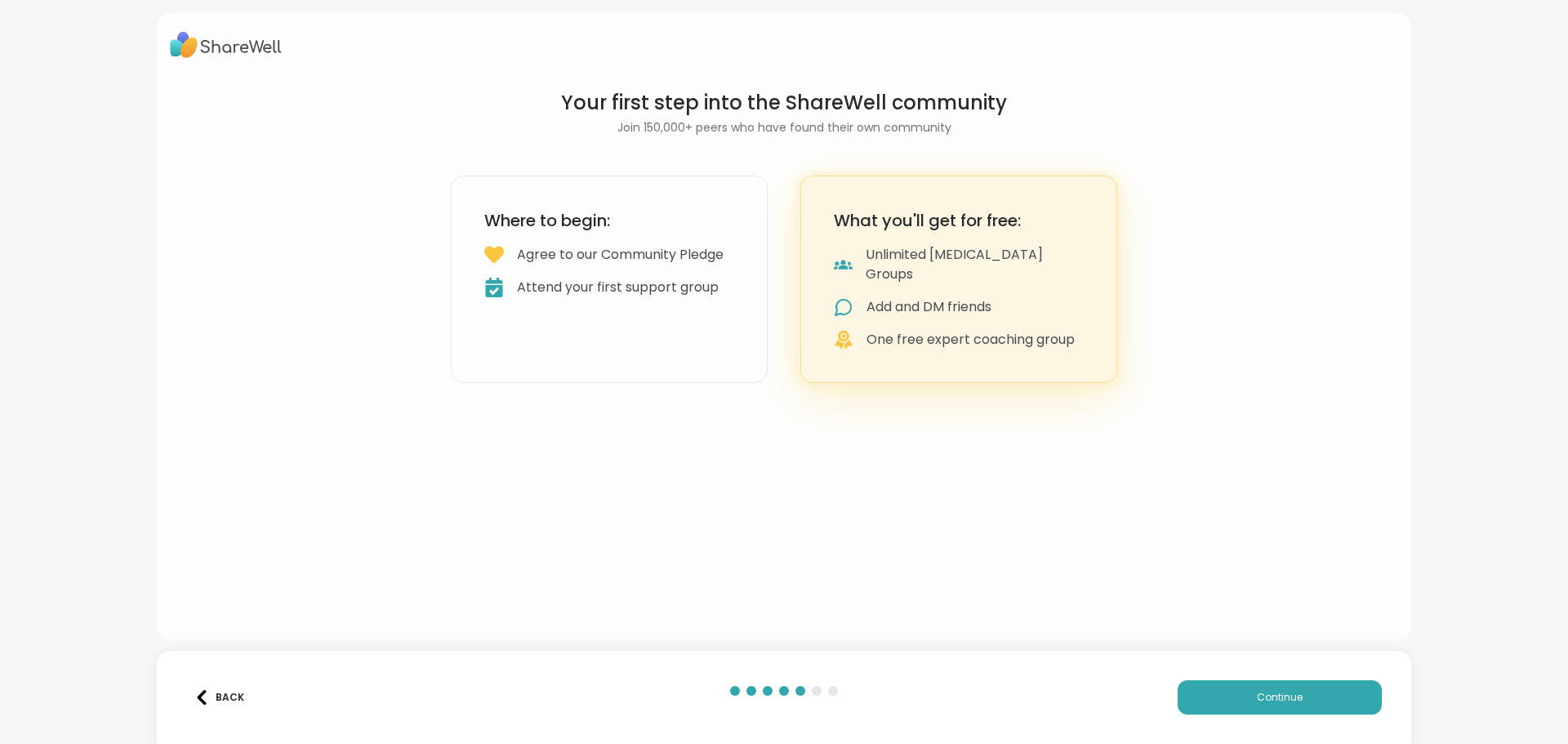
click at [660, 297] on div "Attend your first support group" at bounding box center [617, 287] width 202 height 20
click at [1244, 700] on button "Continue" at bounding box center [1280, 698] width 204 height 34
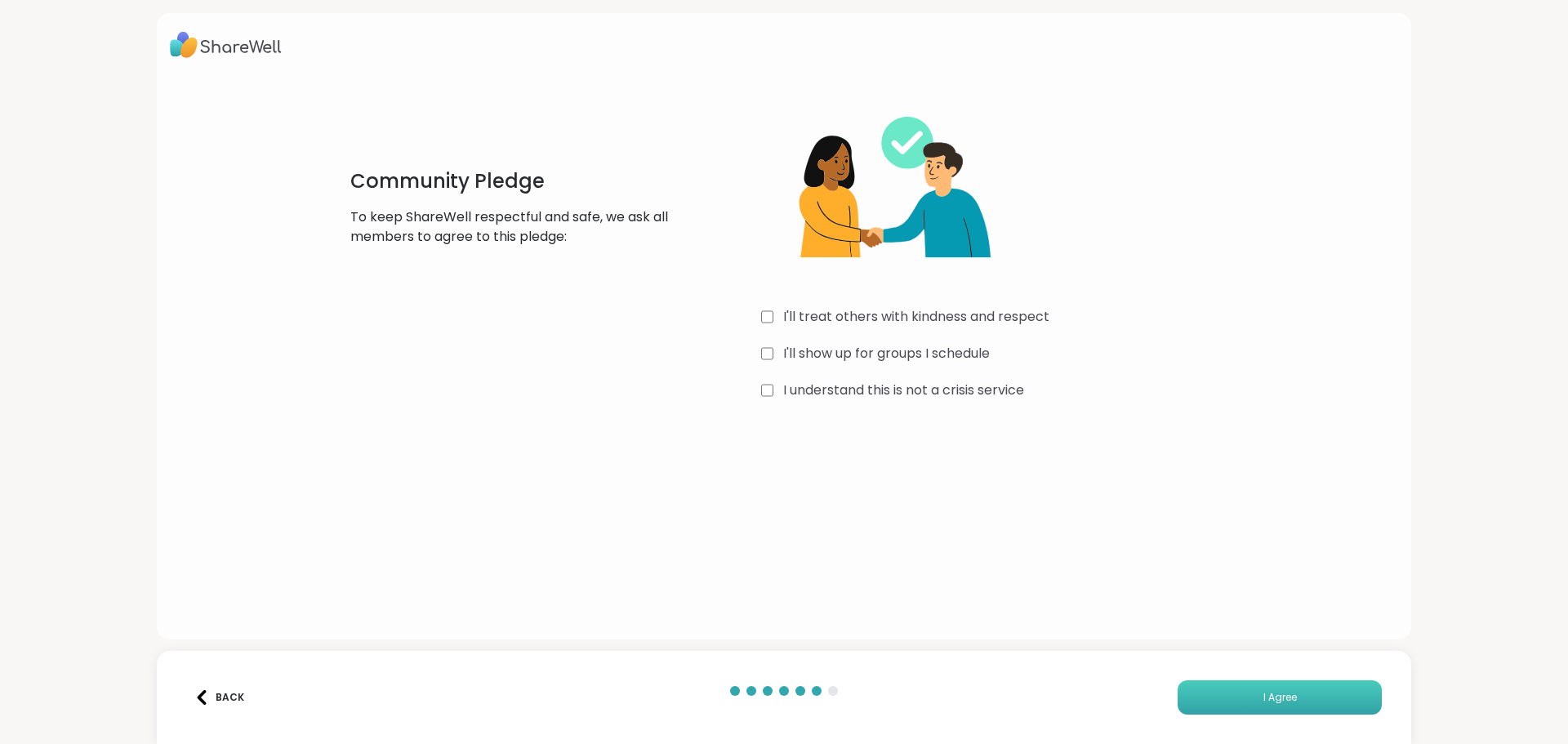
click at [1226, 687] on button "I Agree" at bounding box center [1280, 698] width 204 height 34
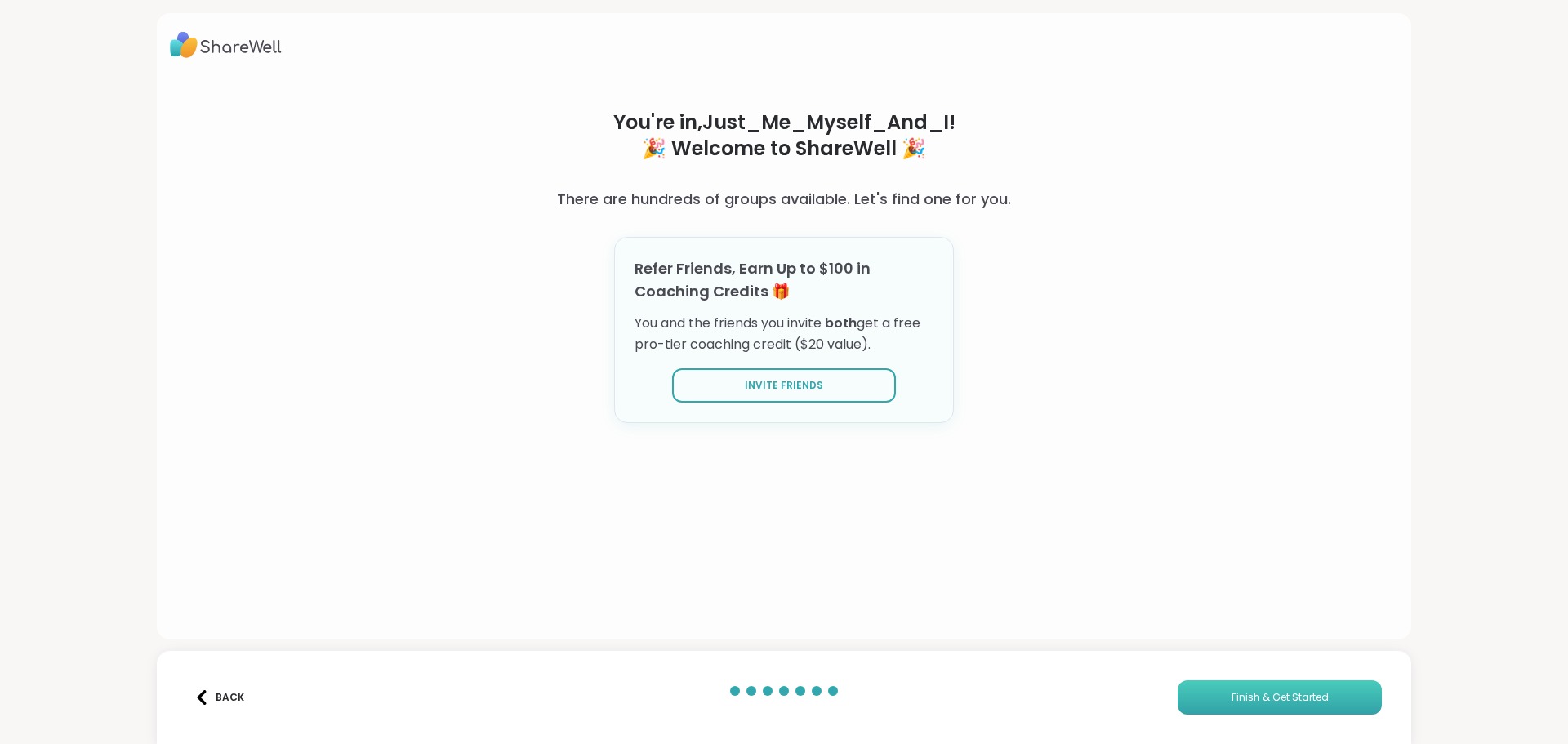
click at [1268, 683] on button "Finish & Get Started" at bounding box center [1280, 698] width 204 height 34
